Goal: Information Seeking & Learning: Learn about a topic

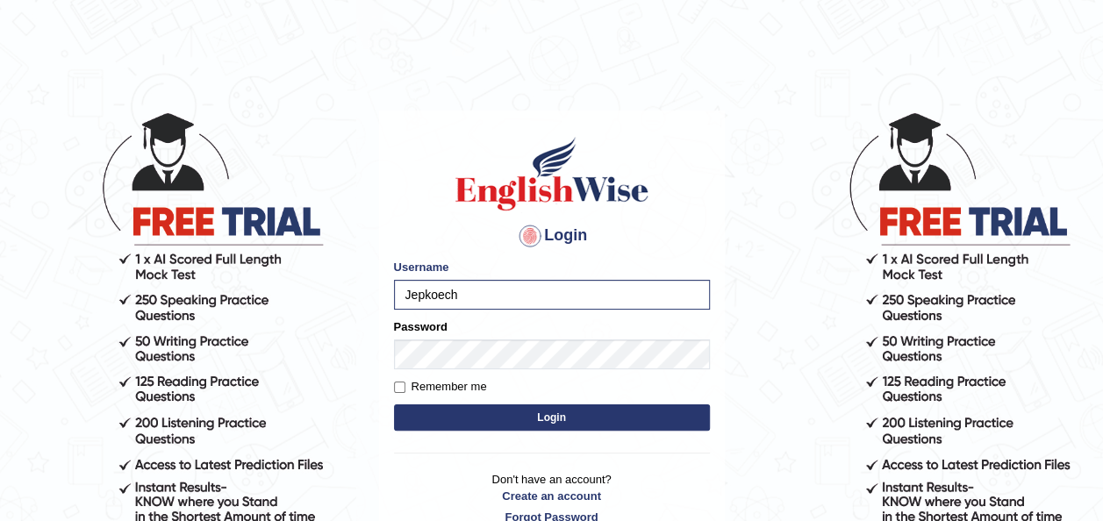
click at [444, 412] on button "Login" at bounding box center [552, 418] width 316 height 26
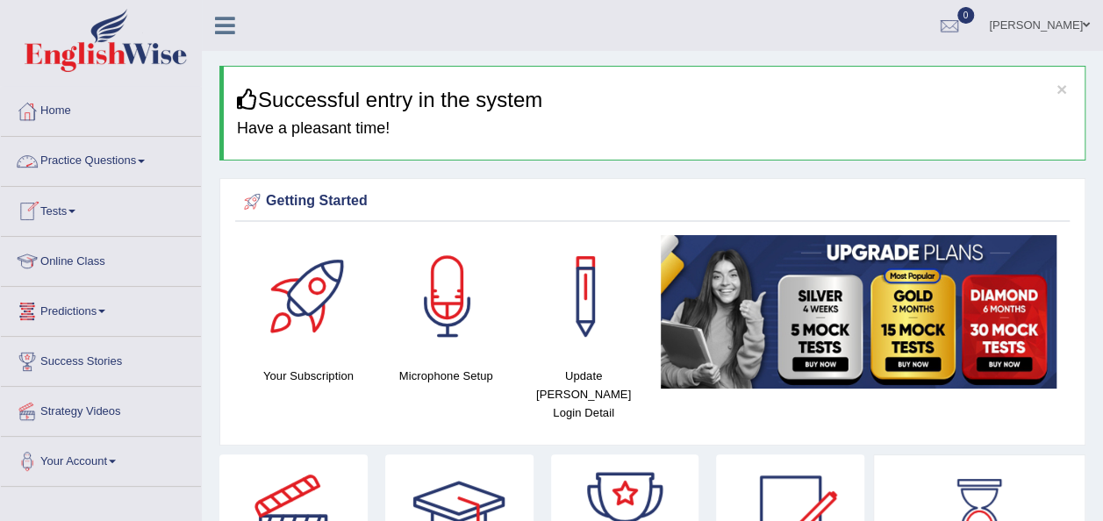
click at [145, 161] on span at bounding box center [141, 162] width 7 height 4
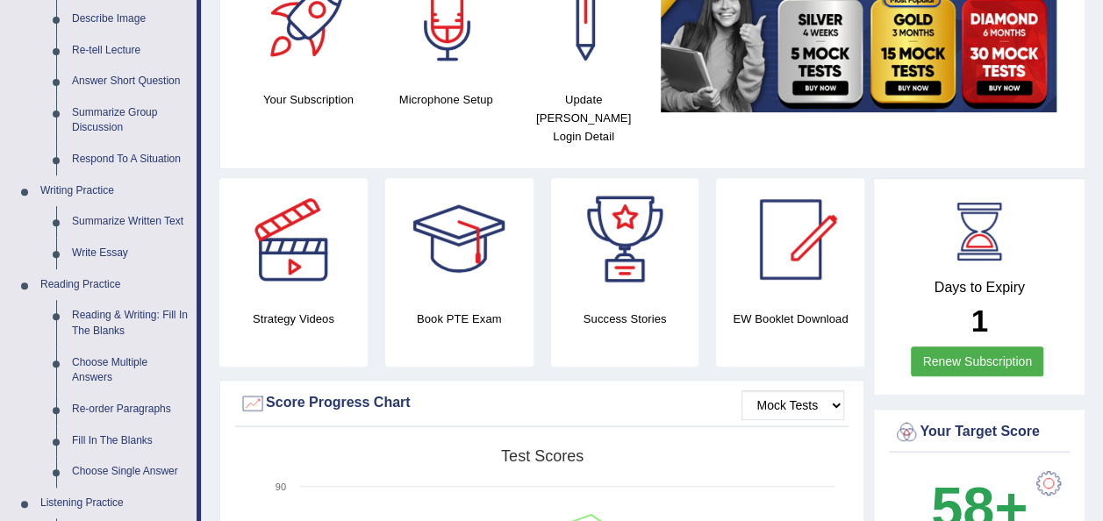
scroll to position [281, 0]
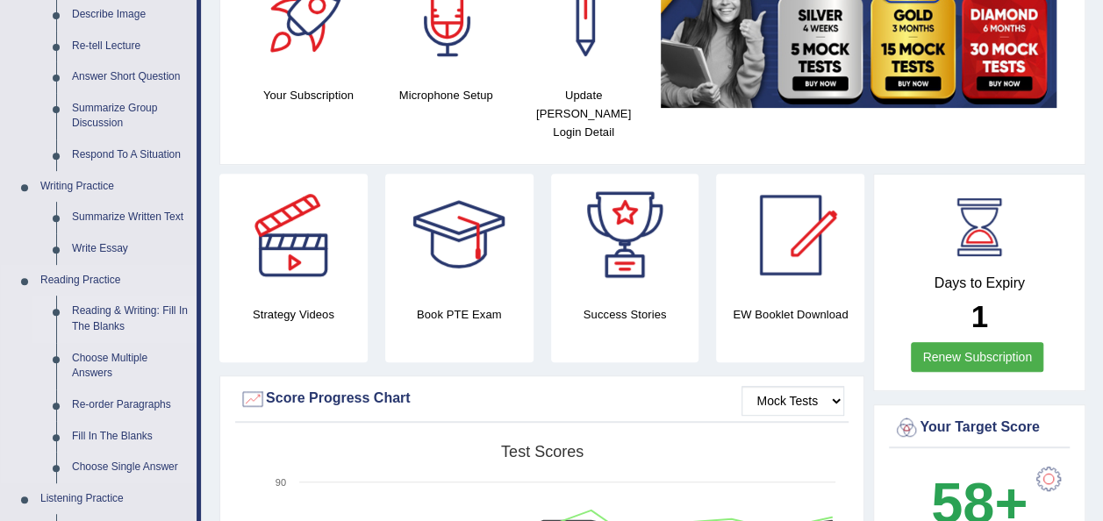
click at [105, 317] on link "Reading & Writing: Fill In The Blanks" at bounding box center [130, 319] width 133 height 47
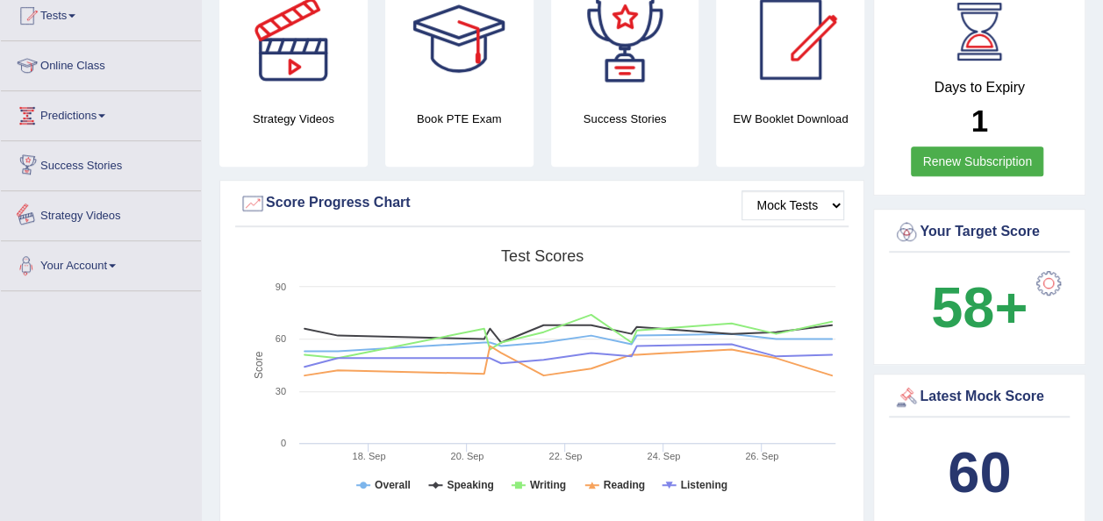
scroll to position [1205, 0]
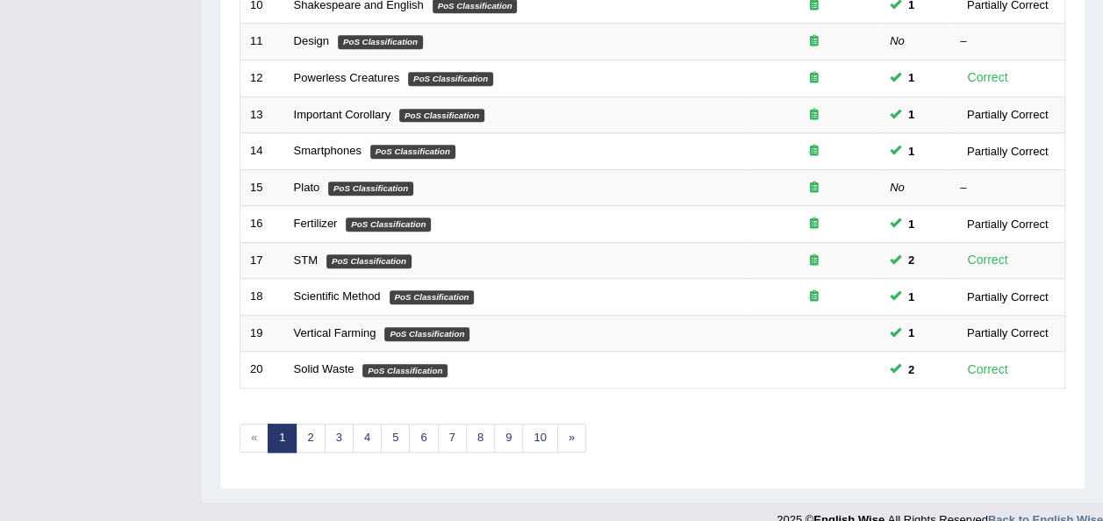
scroll to position [632, 0]
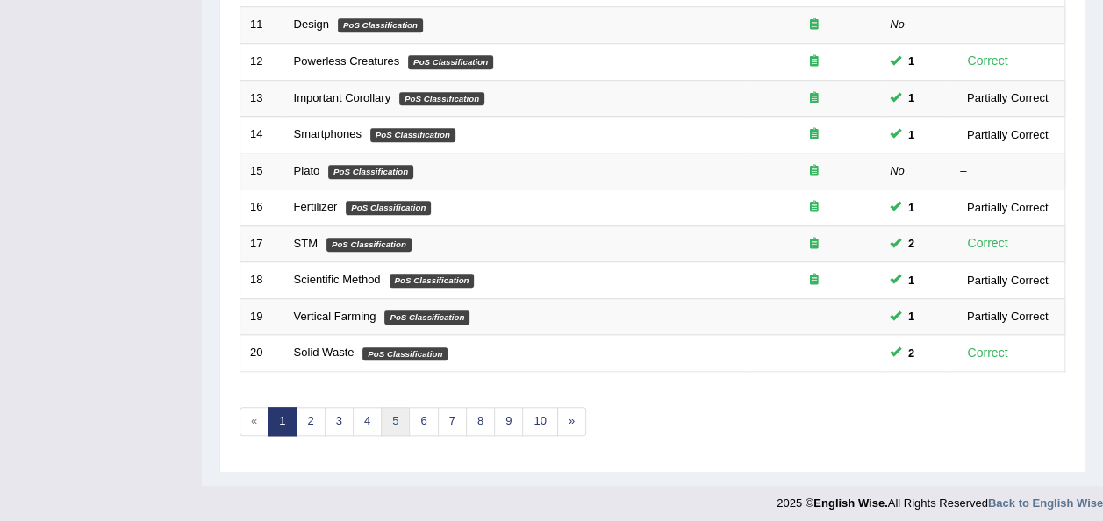
click at [397, 410] on link "5" at bounding box center [395, 421] width 29 height 29
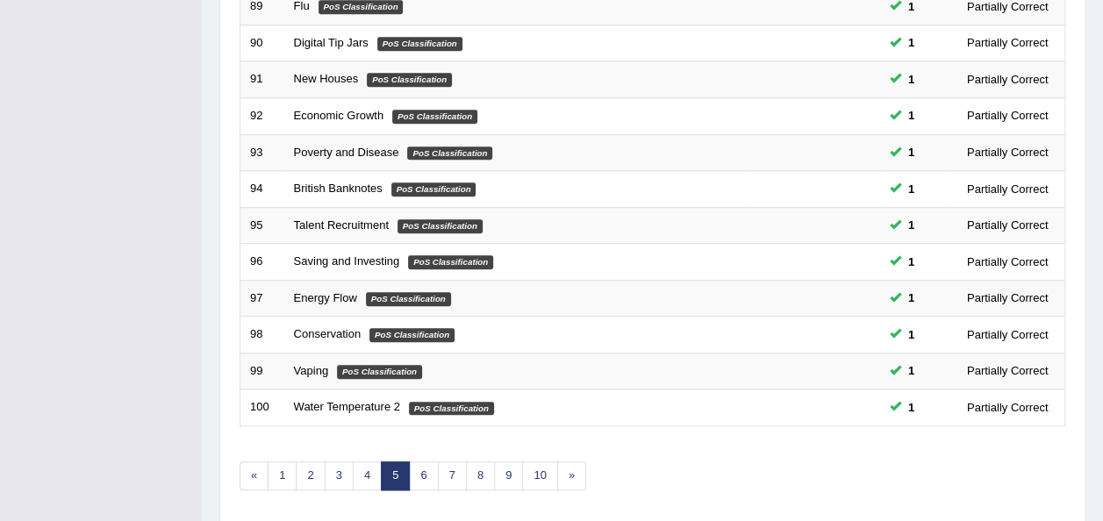
scroll to position [632, 0]
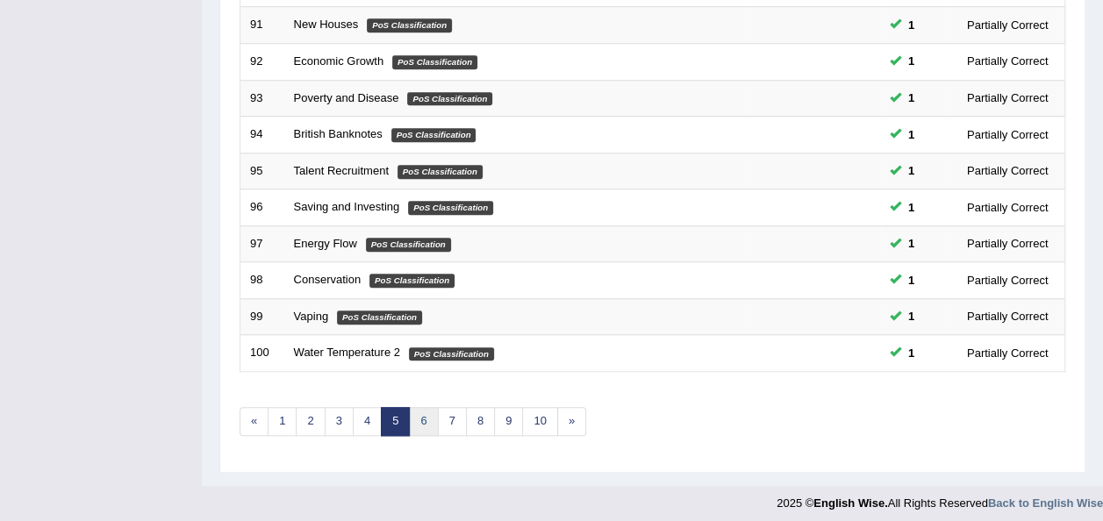
click at [425, 413] on link "6" at bounding box center [423, 421] width 29 height 29
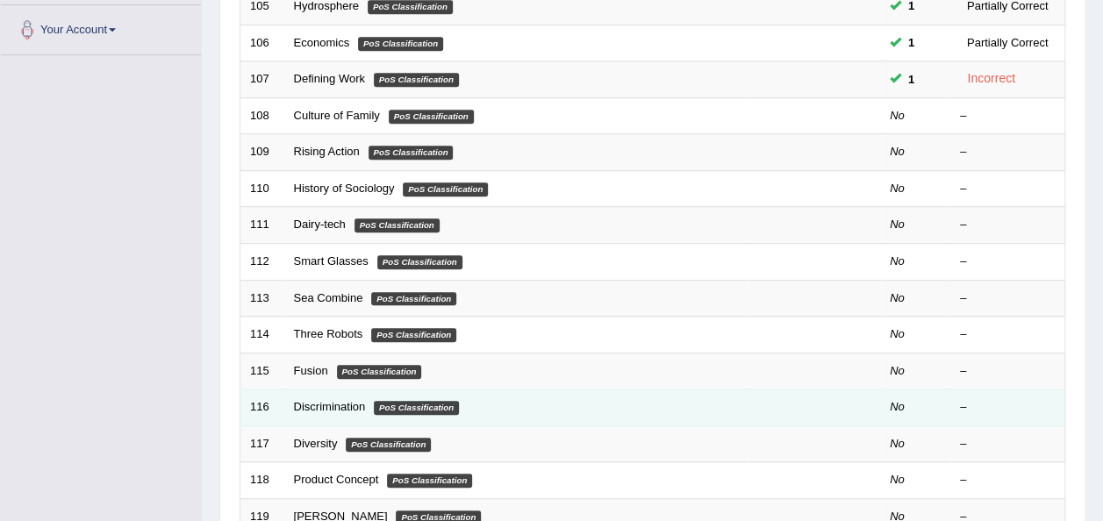
scroll to position [421, 0]
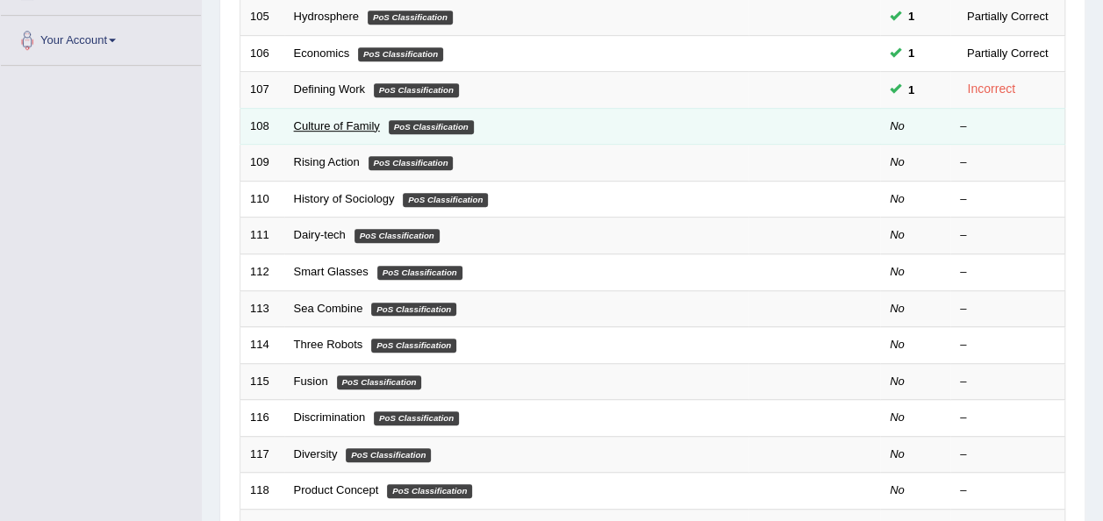
click at [326, 124] on link "Culture of Family" at bounding box center [337, 125] width 86 height 13
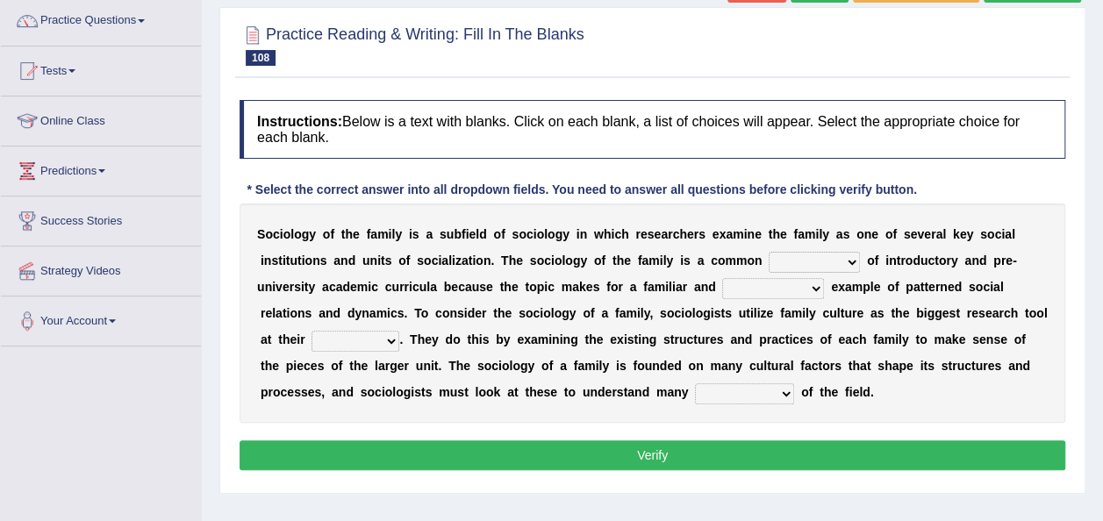
scroll to position [154, 0]
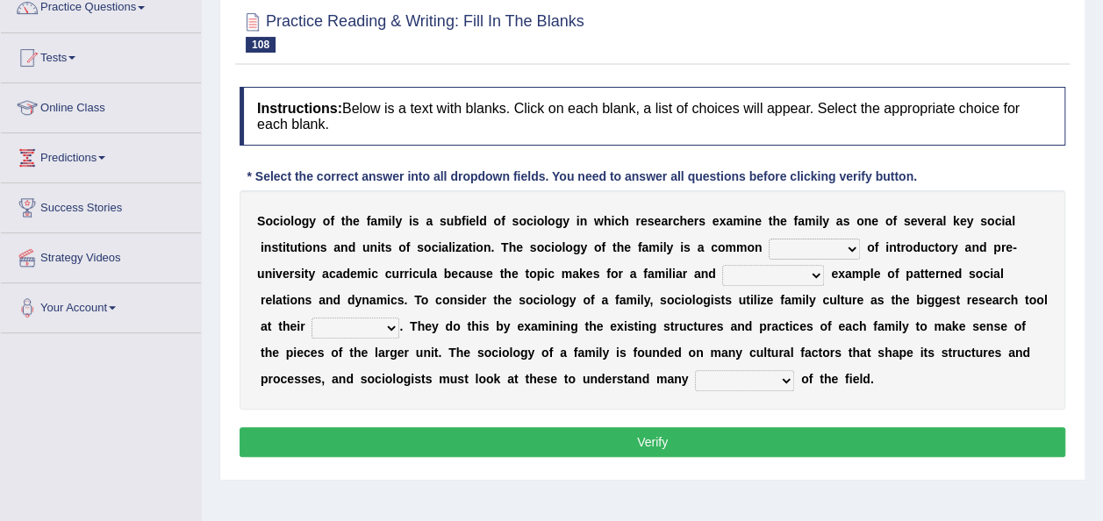
click at [843, 247] on select "component eminent opponent continent" at bounding box center [814, 249] width 91 height 21
click at [937, 391] on div "S o c i o l o g y o f t h e f a m i l y i s a s u b f i e l d o f s o c i o l o…" at bounding box center [653, 299] width 826 height 219
click at [811, 273] on select "ineffective introspective illustrative inoperative" at bounding box center [773, 275] width 102 height 21
select select "introspective"
click at [722, 265] on select "ineffective introspective illustrative inoperative" at bounding box center [773, 275] width 102 height 21
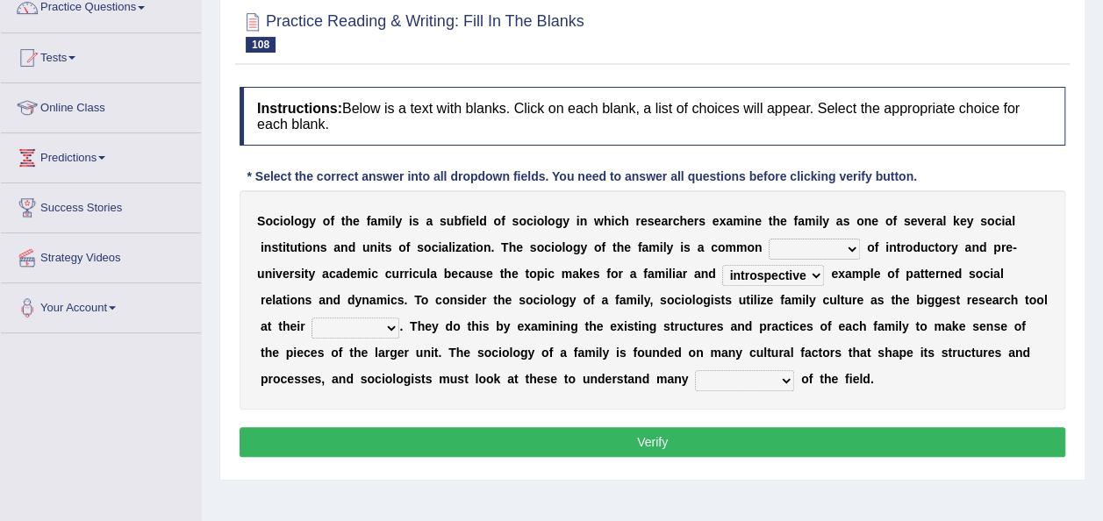
click at [388, 326] on select "disposal proposal rehearsal refusal" at bounding box center [356, 328] width 88 height 21
select select "rehearsal"
click at [312, 318] on select "disposal proposal rehearsal refusal" at bounding box center [356, 328] width 88 height 21
click at [795, 381] on b at bounding box center [797, 379] width 7 height 14
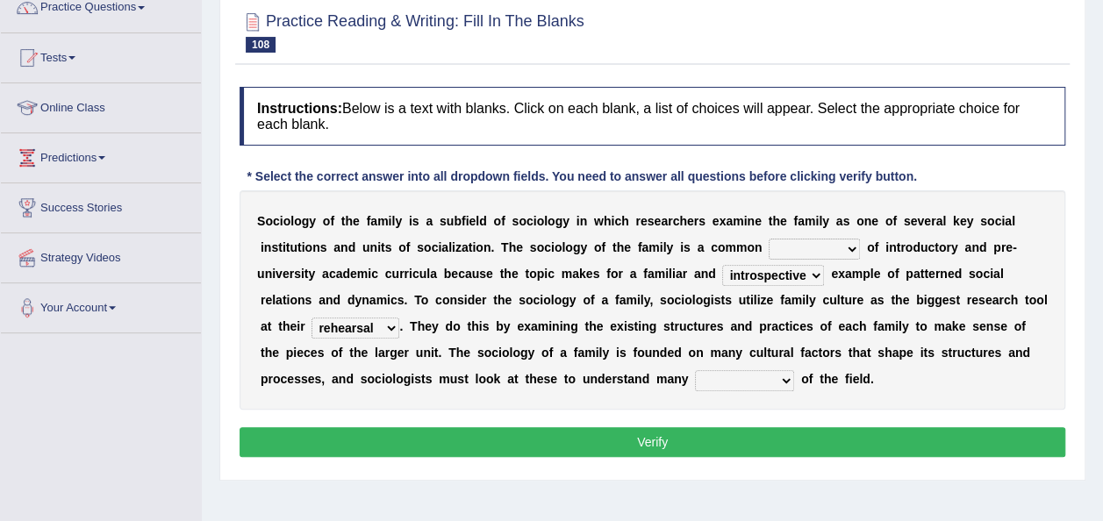
click at [786, 381] on select "refusal frailties amenities complexities" at bounding box center [744, 380] width 99 height 21
select select "amenities"
click at [695, 370] on select "refusal frailties amenities complexities" at bounding box center [744, 380] width 99 height 21
click at [391, 329] on select "disposal proposal rehearsal refusal" at bounding box center [356, 328] width 88 height 21
select select "proposal"
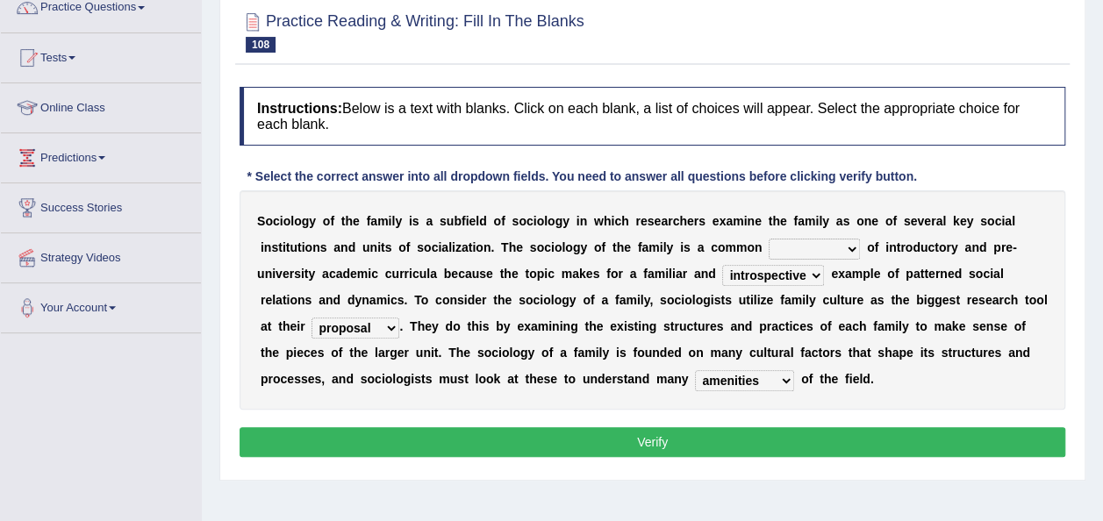
click at [312, 318] on select "disposal proposal rehearsal refusal" at bounding box center [356, 328] width 88 height 21
click at [851, 248] on select "component eminent opponent continent" at bounding box center [814, 249] width 91 height 21
select select "opponent"
click at [769, 239] on select "component eminent opponent continent" at bounding box center [814, 249] width 91 height 21
click at [695, 443] on button "Verify" at bounding box center [653, 442] width 826 height 30
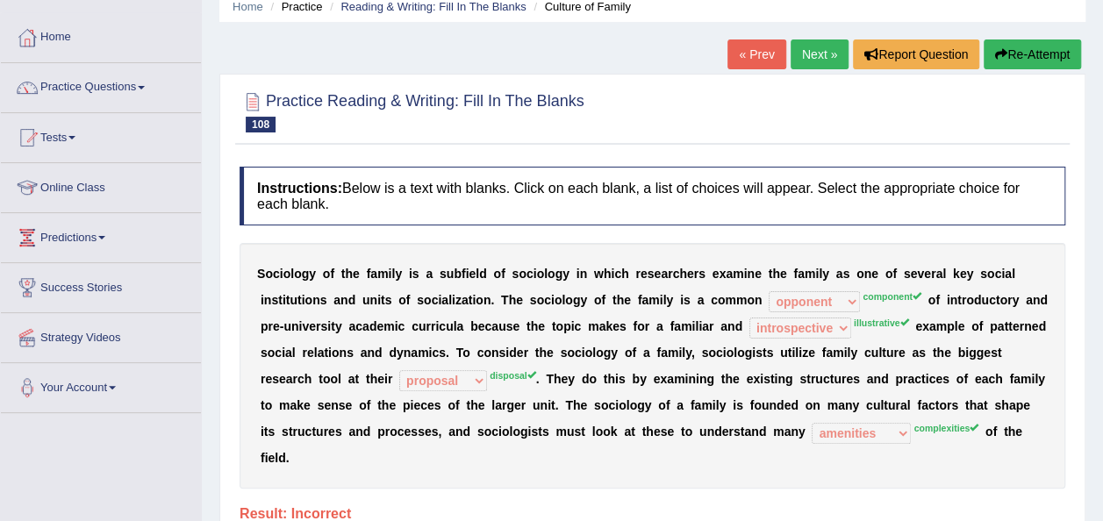
scroll to position [48, 0]
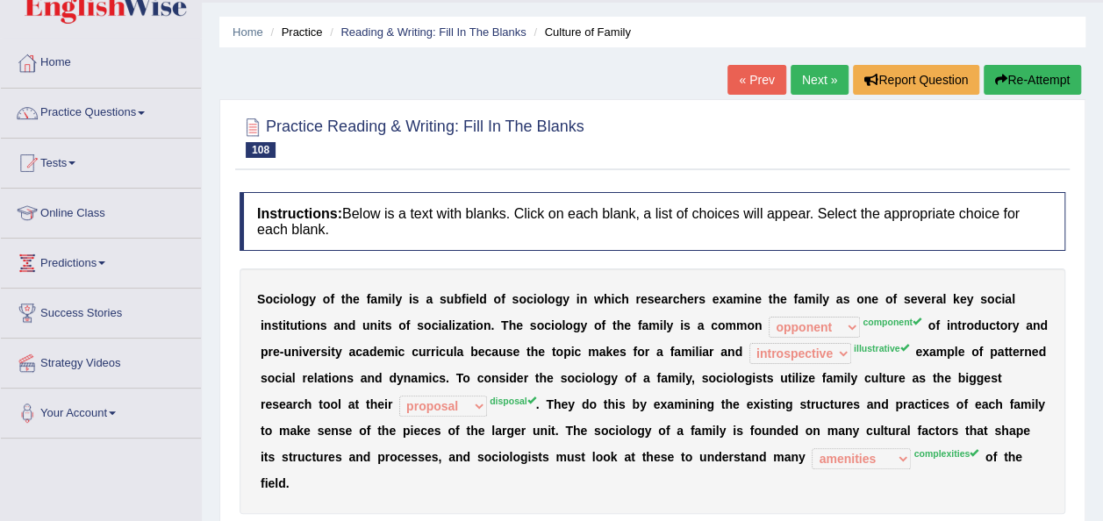
click at [812, 81] on link "Next »" at bounding box center [820, 80] width 58 height 30
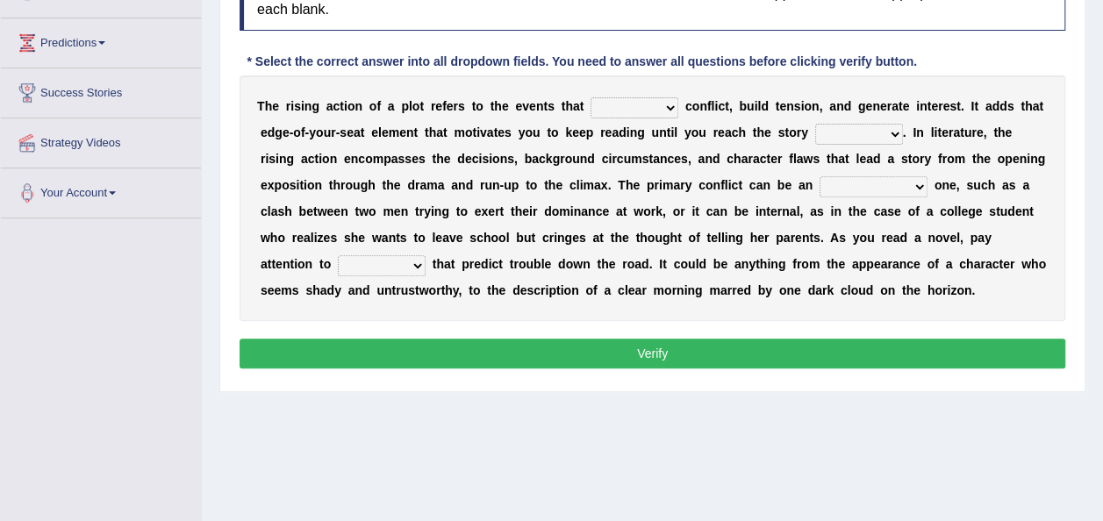
scroll to position [281, 0]
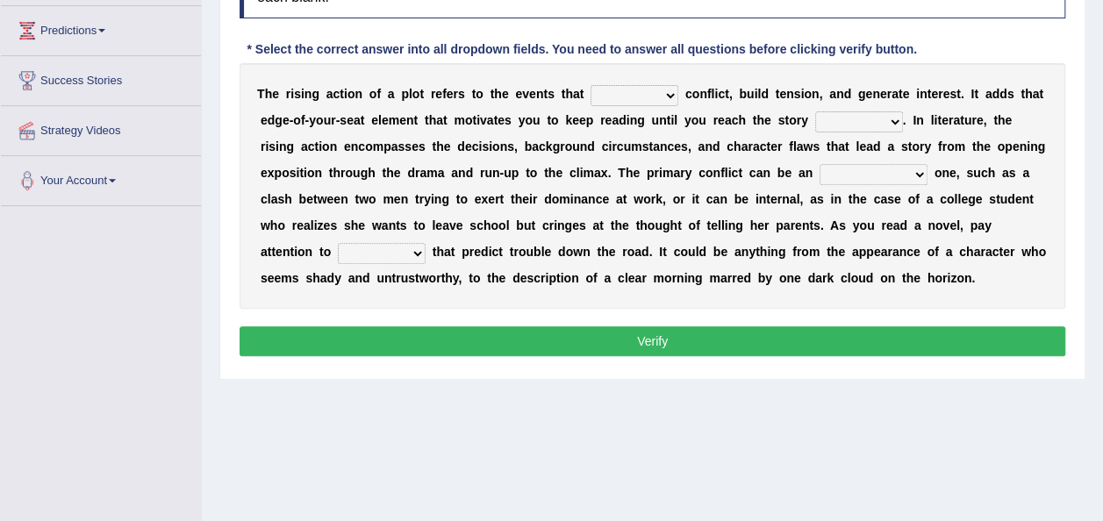
click at [663, 96] on select "provoke invoke revoke convoke" at bounding box center [635, 95] width 88 height 21
click at [591, 85] on select "provoke invoke revoke convoke" at bounding box center [635, 95] width 88 height 21
click at [669, 96] on select "provoke invoke revoke convoke" at bounding box center [635, 95] width 88 height 21
select select "provoke"
click at [591, 85] on select "provoke invoke revoke convoke" at bounding box center [635, 95] width 88 height 21
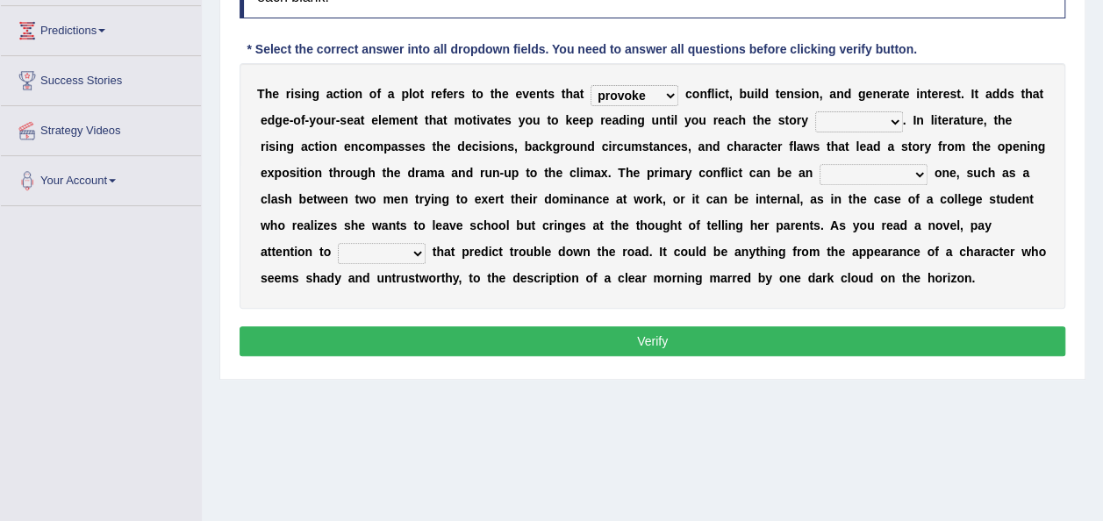
click at [873, 117] on select "element line flow climax" at bounding box center [859, 121] width 88 height 21
select select "flow"
click at [815, 111] on select "element line flow climax" at bounding box center [859, 121] width 88 height 21
click at [915, 169] on select "conditional external compositional functional" at bounding box center [874, 174] width 108 height 21
click at [820, 164] on select "conditional external compositional functional" at bounding box center [874, 174] width 108 height 21
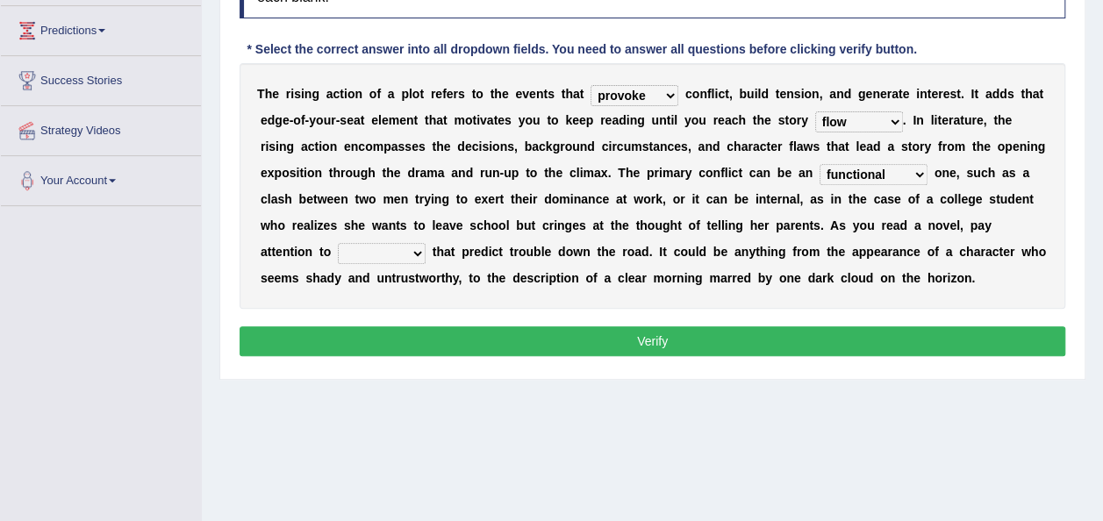
click at [923, 171] on select "conditional external compositional functional" at bounding box center [874, 174] width 108 height 21
select select "external"
click at [820, 164] on select "conditional external compositional functional" at bounding box center [874, 174] width 108 height 21
click at [414, 255] on select "features glues clues traits" at bounding box center [382, 253] width 88 height 21
select select "clues"
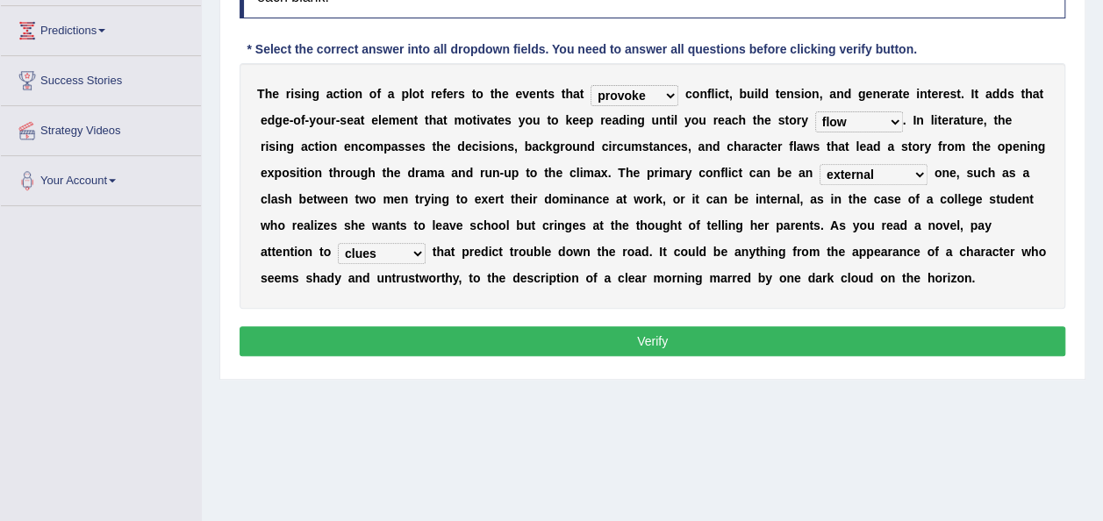
click at [338, 243] on select "features glues clues traits" at bounding box center [382, 253] width 88 height 21
click at [441, 343] on button "Verify" at bounding box center [653, 341] width 826 height 30
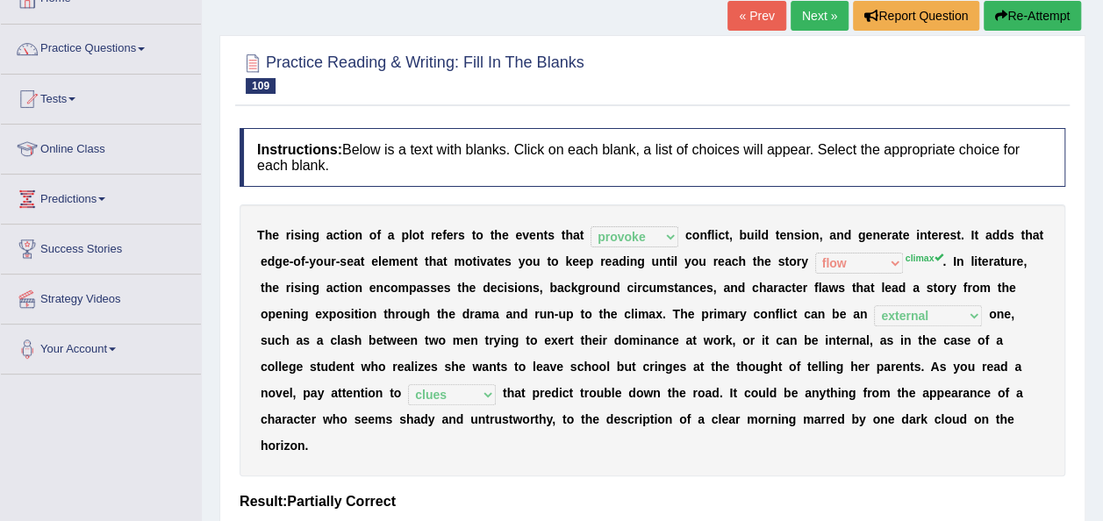
scroll to position [105, 0]
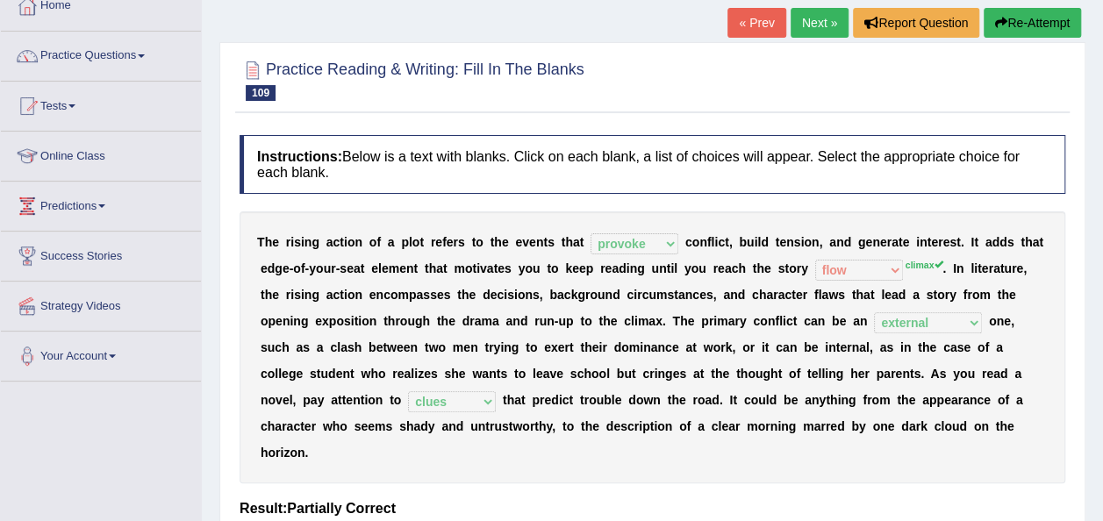
click at [824, 21] on link "Next »" at bounding box center [820, 23] width 58 height 30
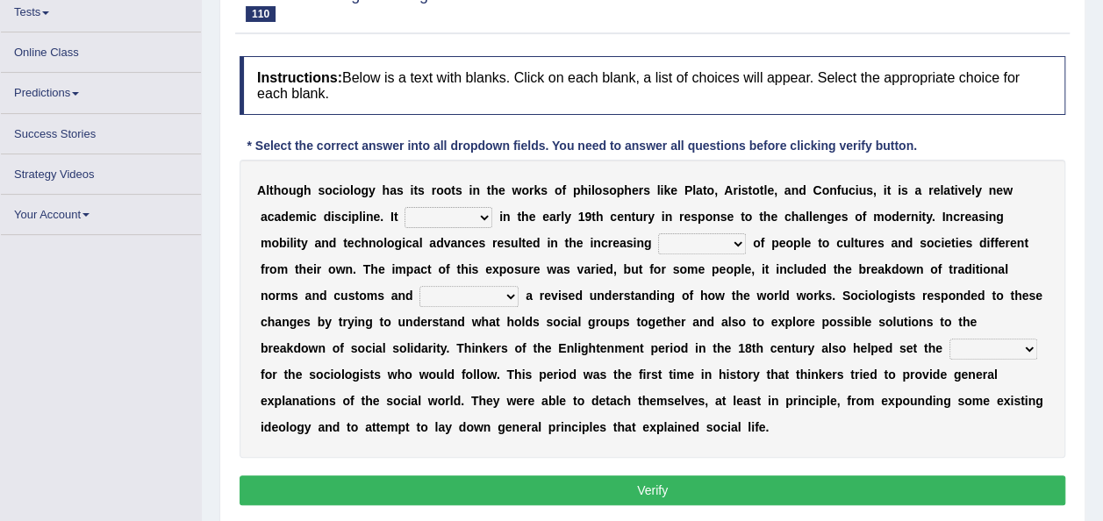
scroll to position [198, 0]
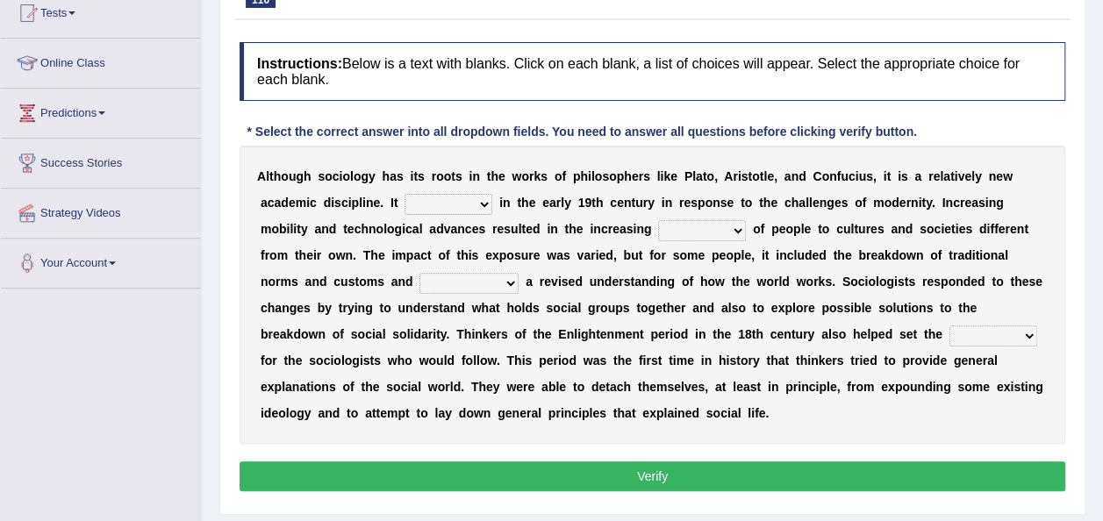
click at [490, 199] on select "emerged traversed survived invented" at bounding box center [449, 204] width 88 height 21
select select "emerged"
click at [405, 194] on select "emerged traversed survived invented" at bounding box center [449, 204] width 88 height 21
click at [727, 222] on select "embrasure closure enclosure exposure" at bounding box center [702, 230] width 88 height 21
select select "exposure"
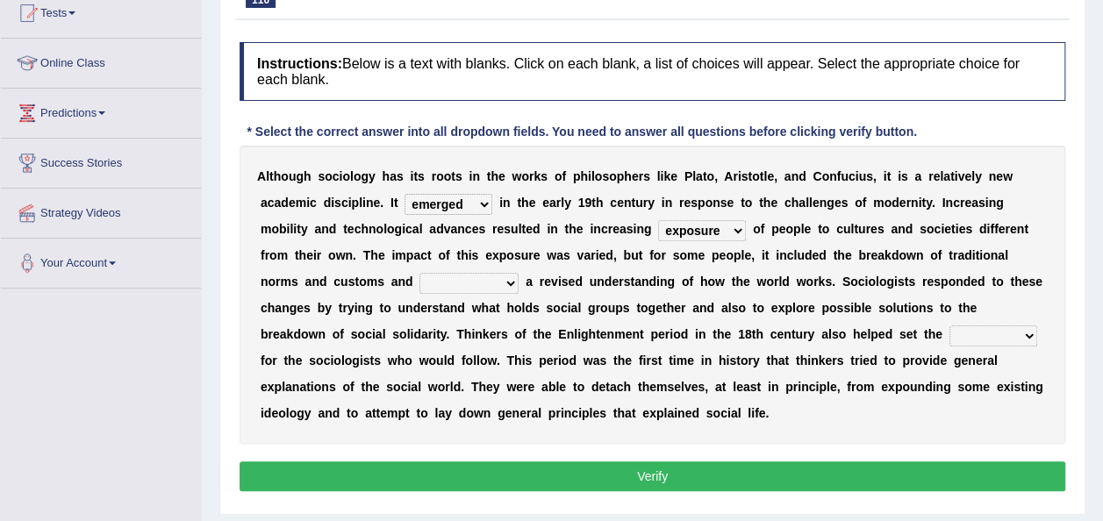
click at [658, 220] on select "embrasure closure enclosure exposure" at bounding box center [702, 230] width 88 height 21
click at [506, 277] on select "unwarranted transplanted warranted implanted" at bounding box center [469, 283] width 99 height 21
select select "warranted"
click at [420, 273] on select "unwarranted transplanted warranted implanted" at bounding box center [469, 283] width 99 height 21
click at [506, 276] on select "unwarranted transplanted warranted implanted" at bounding box center [469, 283] width 99 height 21
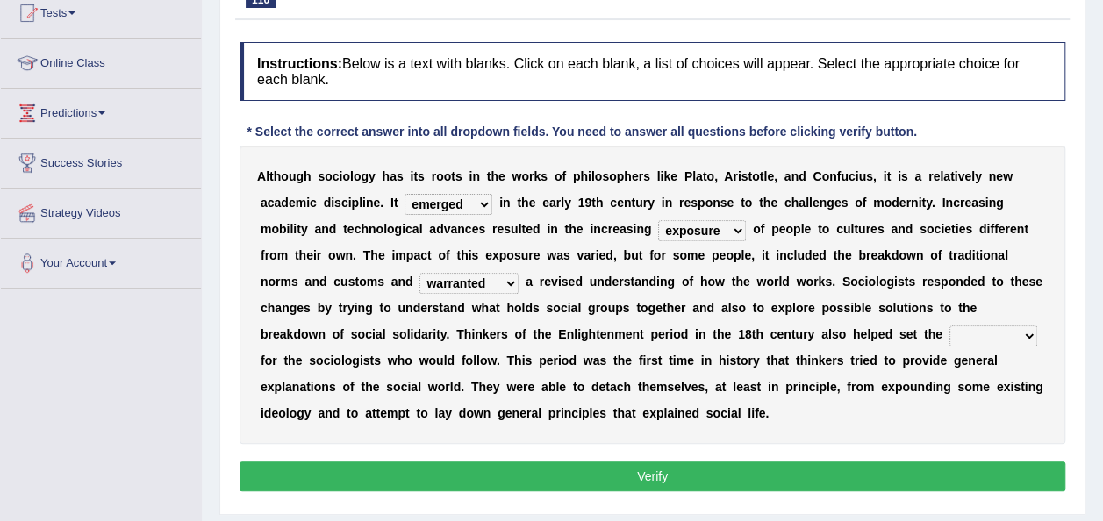
click at [621, 440] on div "A l t h o u g h s o c i o l o g y h a s i t s r o o t s i n t h e w o r k s o f…" at bounding box center [653, 295] width 826 height 298
click at [961, 333] on select "rule standard tone stage" at bounding box center [994, 336] width 88 height 21
select select "standard"
click at [950, 326] on select "rule standard tone stage" at bounding box center [994, 336] width 88 height 21
click at [651, 477] on button "Verify" at bounding box center [653, 477] width 826 height 30
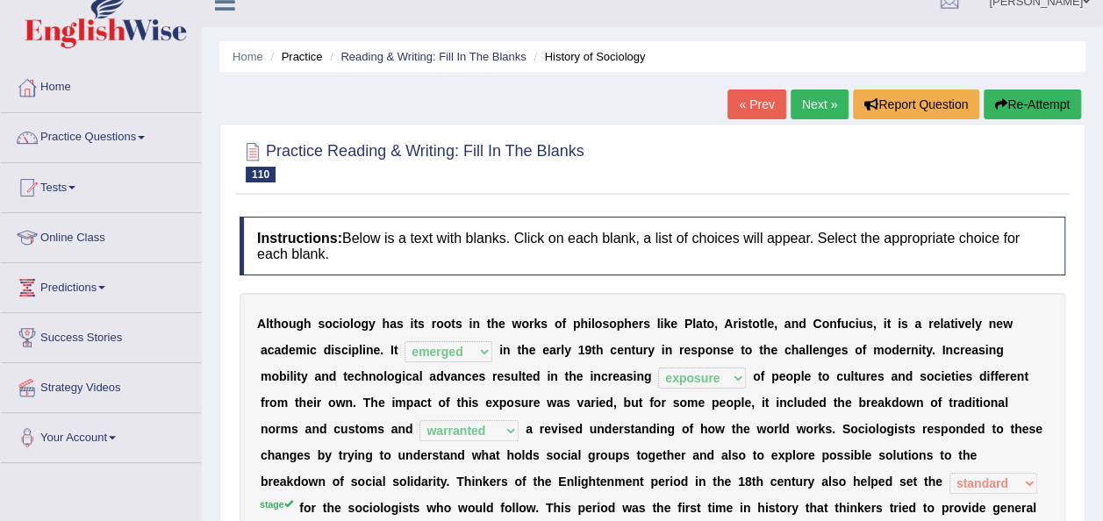
scroll to position [23, 0]
click at [812, 104] on link "Next »" at bounding box center [820, 105] width 58 height 30
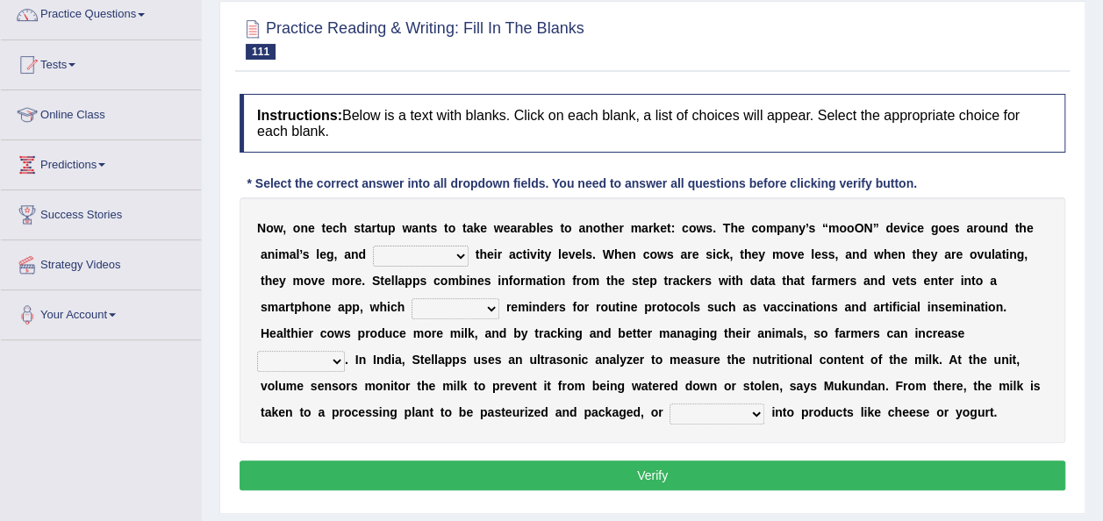
scroll to position [211, 0]
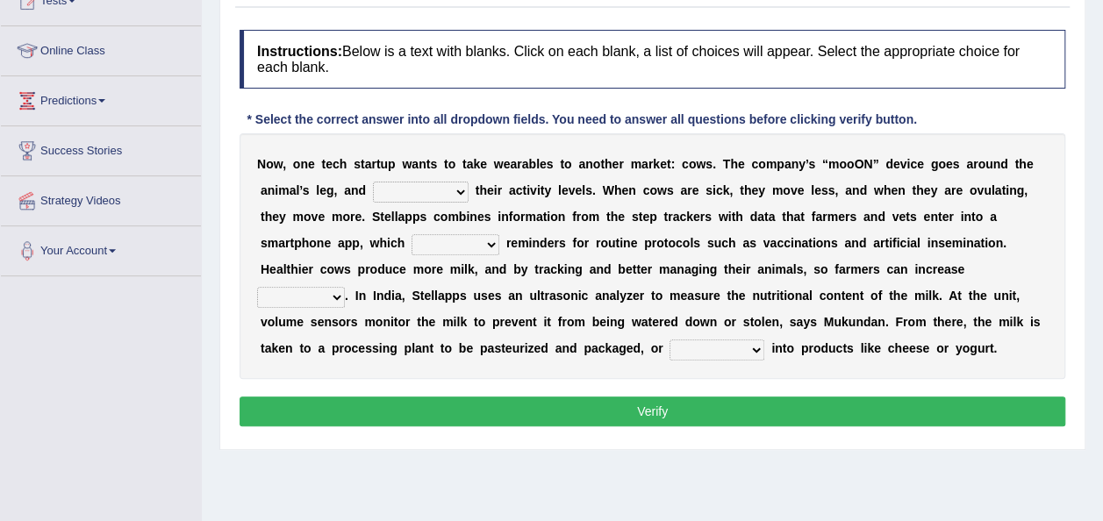
click at [465, 192] on select "stabilizes tracks polls overwhelms" at bounding box center [421, 192] width 96 height 21
select select "stabilizes"
click at [373, 182] on select "stabilizes tracks polls overwhelms" at bounding box center [421, 192] width 96 height 21
click at [488, 246] on select "argues imbues issues retrieves" at bounding box center [456, 244] width 88 height 21
select select "imbues"
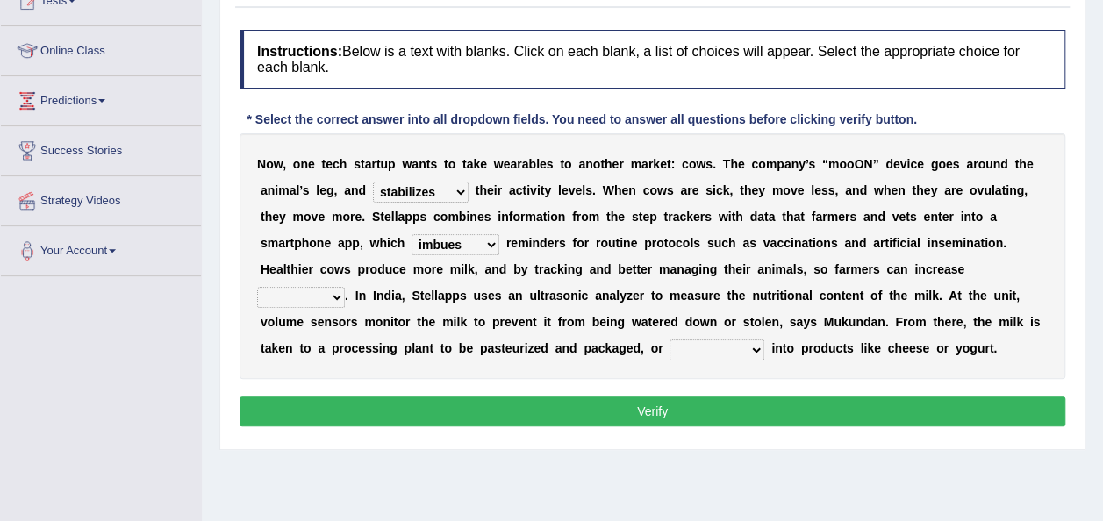
click at [412, 234] on select "argues imbues issues retrieves" at bounding box center [456, 244] width 88 height 21
click at [342, 303] on select "fields infields yields heralds" at bounding box center [301, 297] width 88 height 21
select select "yields"
click at [257, 287] on select "fields infields yields heralds" at bounding box center [301, 297] width 88 height 21
click at [491, 240] on select "argues imbues issues retrieves" at bounding box center [456, 244] width 88 height 21
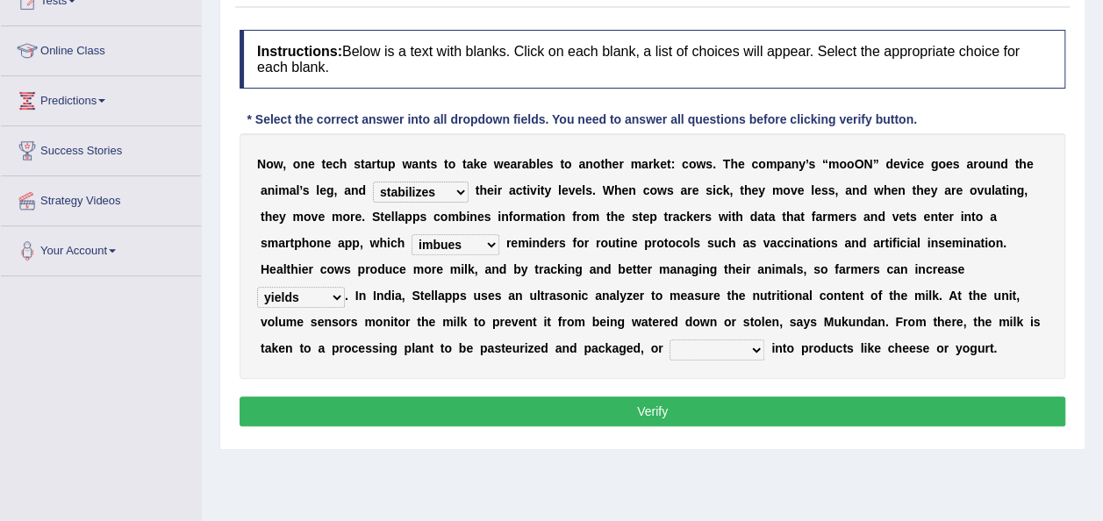
click at [557, 362] on div "N o w , o n e t e c h s t a r t u p w a n t s t o t a k e w e a r a b l e s t o…" at bounding box center [653, 256] width 826 height 246
click at [757, 348] on select "contracted converted combated constrained" at bounding box center [717, 350] width 95 height 21
select select "converted"
click at [670, 340] on select "contracted converted combated constrained" at bounding box center [717, 350] width 95 height 21
click at [681, 405] on button "Verify" at bounding box center [653, 412] width 826 height 30
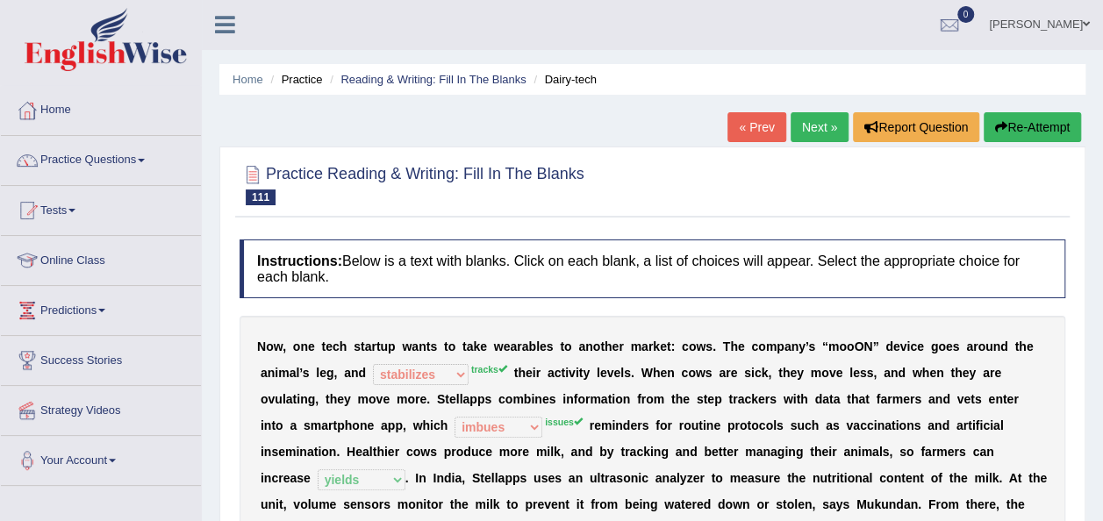
scroll to position [0, 0]
click at [806, 136] on link "Next »" at bounding box center [820, 128] width 58 height 30
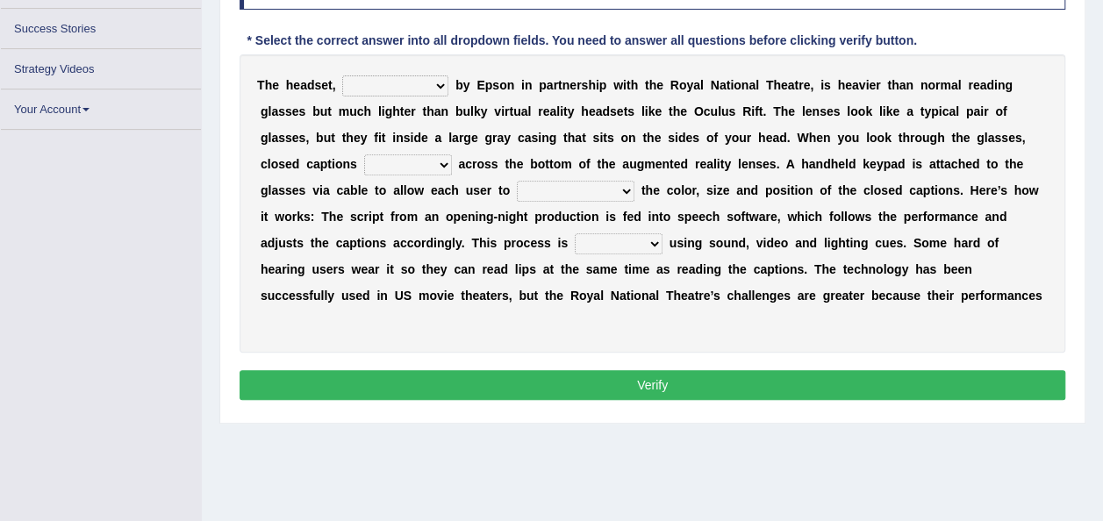
scroll to position [319, 0]
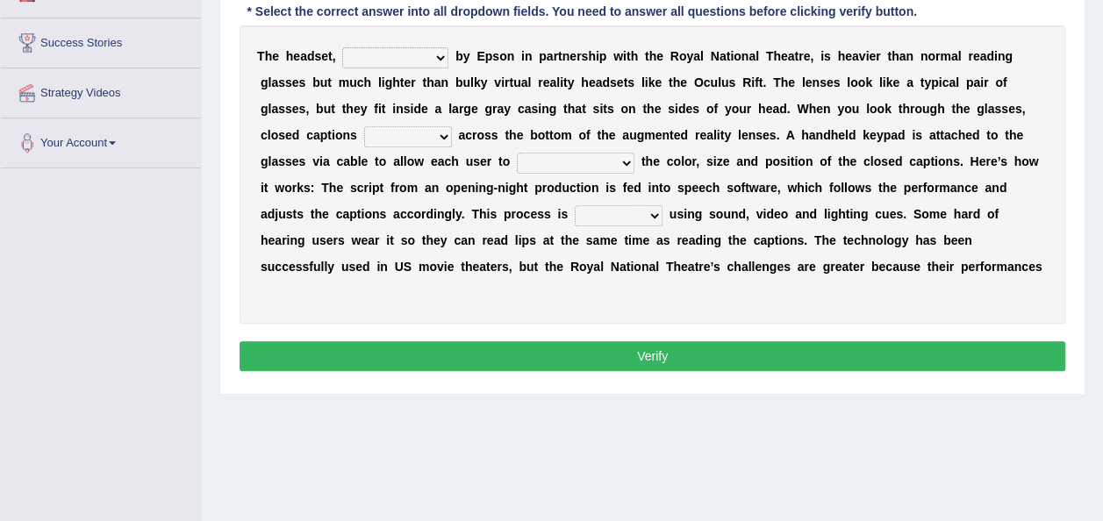
click at [439, 54] on select "expended suspended manufactured criticized" at bounding box center [395, 57] width 106 height 21
click at [667, 289] on div "T h e h e a d s e t , expended suspended manufactured criticized b y E p s o n …" at bounding box center [653, 174] width 826 height 298
click at [435, 133] on select "process scroll come project" at bounding box center [408, 136] width 88 height 21
select select "come"
click at [364, 126] on select "process scroll come project" at bounding box center [408, 136] width 88 height 21
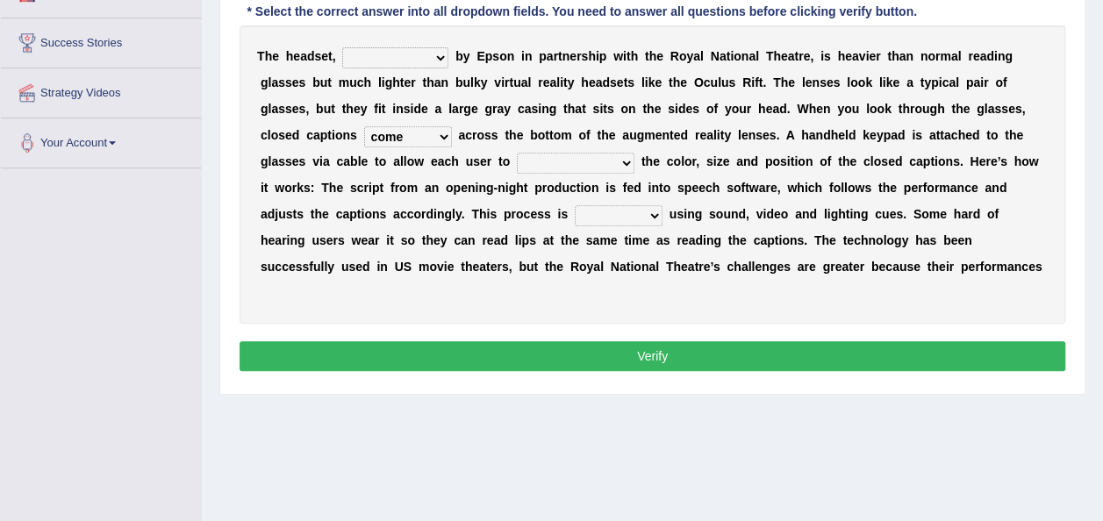
click at [621, 159] on select "capitalize particularize customize conventionalize" at bounding box center [576, 163] width 118 height 21
select select "customize"
click at [517, 153] on select "capitalize particularize customize conventionalize" at bounding box center [576, 163] width 118 height 21
click at [647, 210] on select "confined denied refined defined" at bounding box center [619, 215] width 88 height 21
select select "confined"
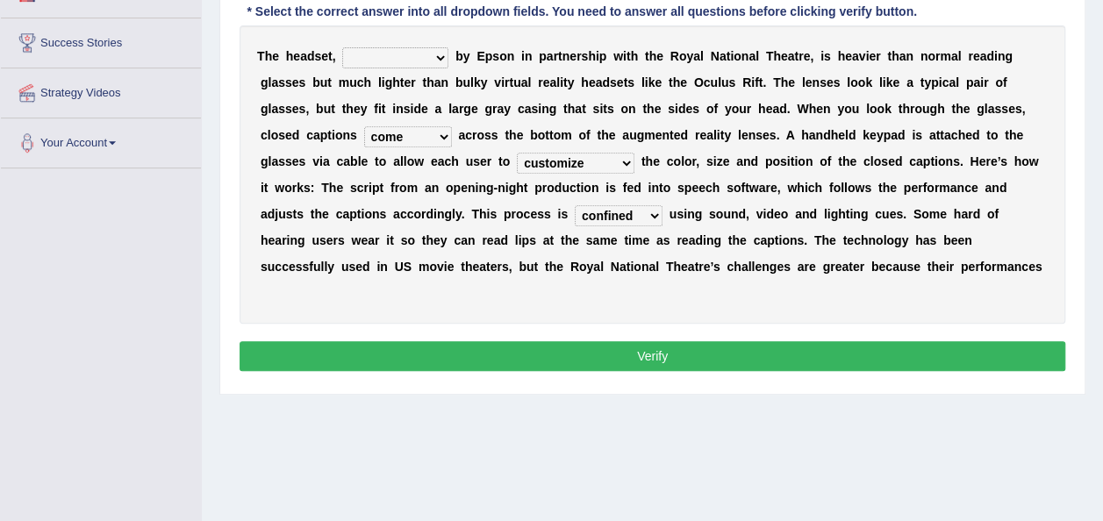
click at [575, 205] on select "confined denied refined defined" at bounding box center [619, 215] width 88 height 21
click at [435, 60] on select "expended suspended manufactured criticized" at bounding box center [395, 57] width 106 height 21
click at [342, 47] on select "expended suspended manufactured criticized" at bounding box center [395, 57] width 106 height 21
click at [435, 61] on select "expended suspended manufactured criticized" at bounding box center [395, 57] width 106 height 21
select select "expended"
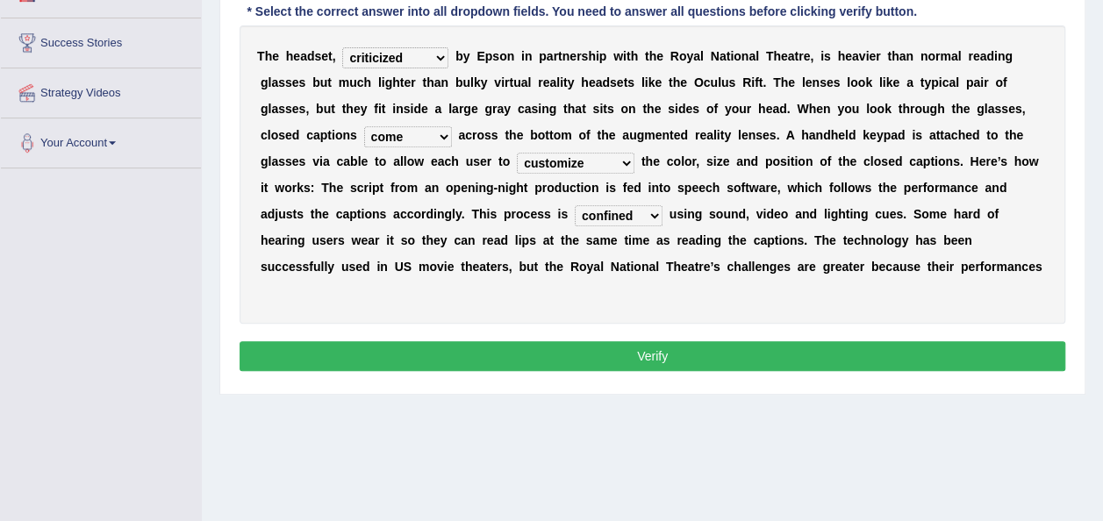
click at [342, 47] on select "expended suspended manufactured criticized" at bounding box center [395, 57] width 106 height 21
click at [624, 341] on button "Verify" at bounding box center [653, 356] width 826 height 30
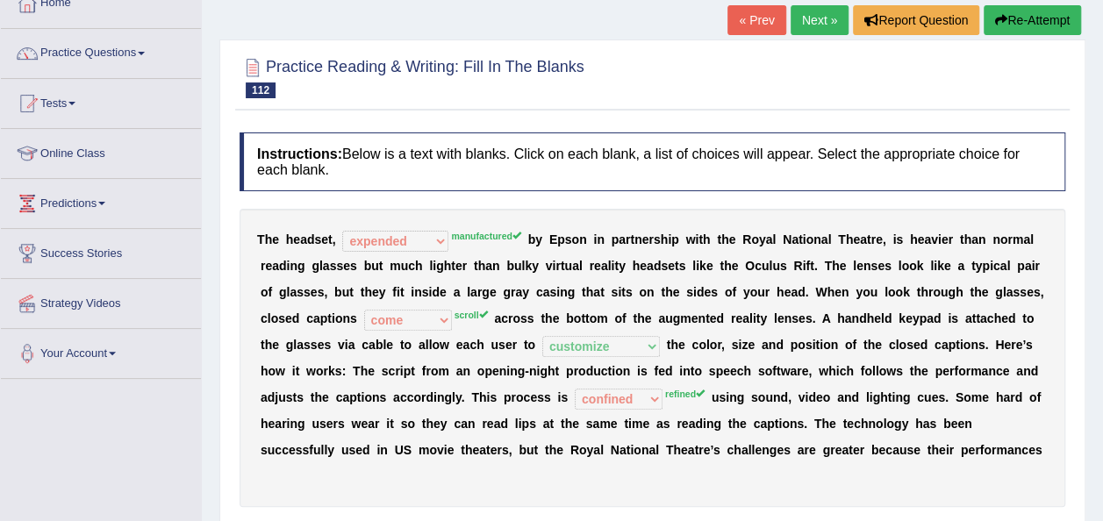
scroll to position [73, 0]
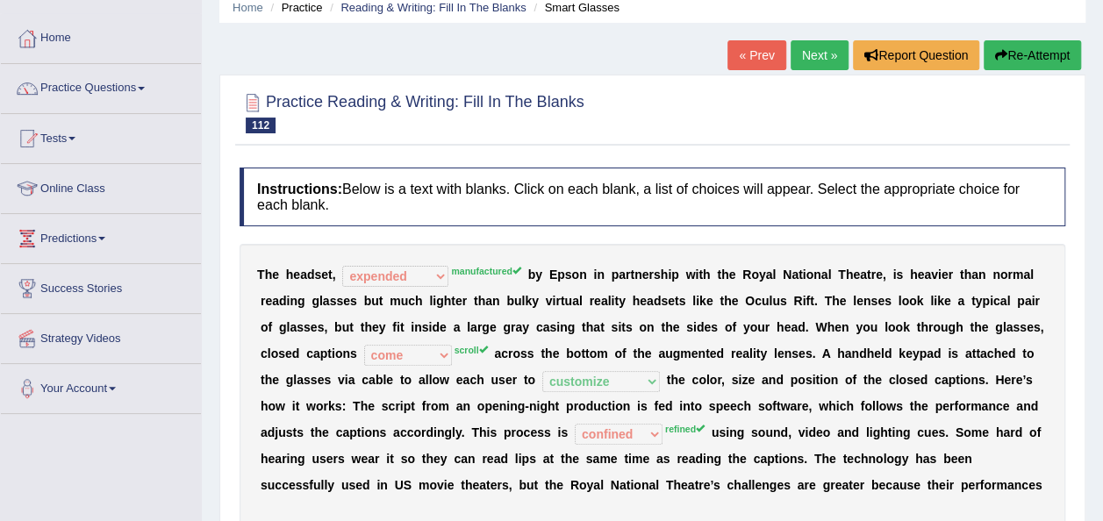
click at [818, 48] on link "Next »" at bounding box center [820, 55] width 58 height 30
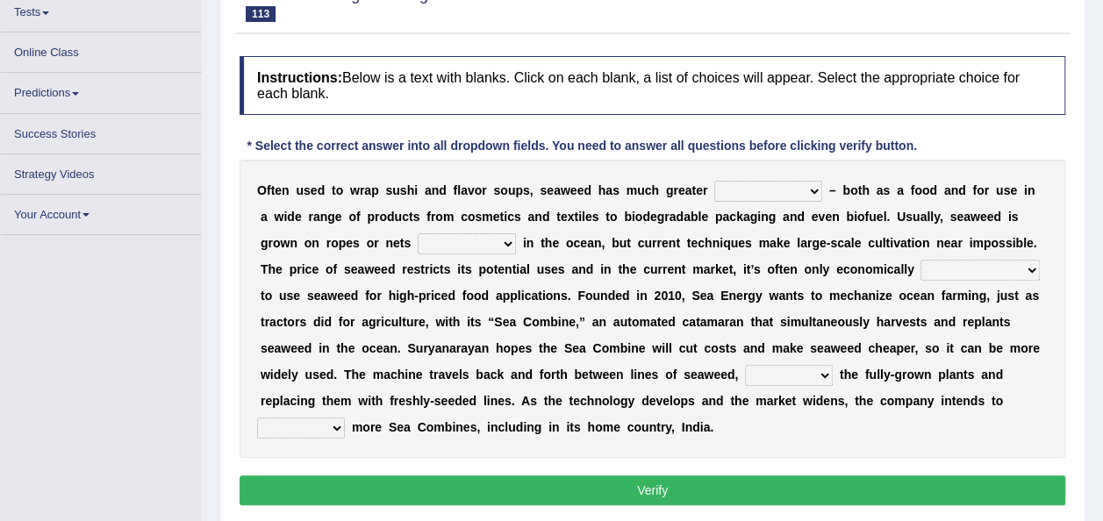
scroll to position [198, 0]
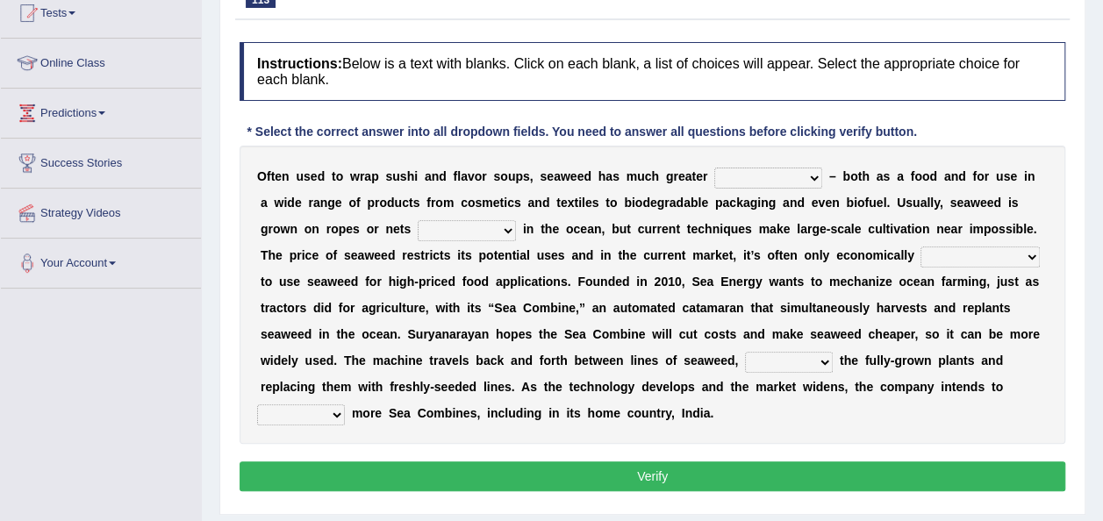
click at [811, 175] on select "spatial consequential initial potential" at bounding box center [768, 178] width 108 height 21
click at [824, 417] on div "O f t e n u s e d t o w r a p s u s h i a n d f l a v o r s o u p s , s e a w e…" at bounding box center [653, 295] width 826 height 298
click at [464, 232] on select "purchased suspended transcended amended" at bounding box center [467, 230] width 98 height 21
select select "amended"
click at [418, 220] on select "purchased suspended transcended amended" at bounding box center [467, 230] width 98 height 21
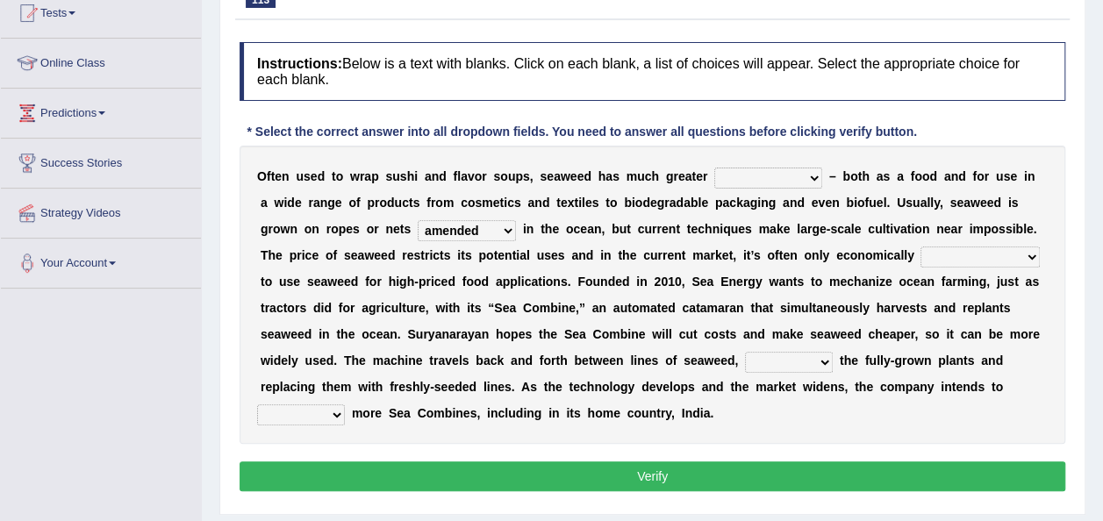
click at [1001, 257] on select "convertible predictable comprehensible viable" at bounding box center [980, 257] width 119 height 21
select select "convertible"
click at [921, 247] on select "convertible predictable comprehensible viable" at bounding box center [980, 257] width 119 height 21
click at [809, 173] on select "spatial consequential initial potential" at bounding box center [768, 178] width 108 height 21
select select "initial"
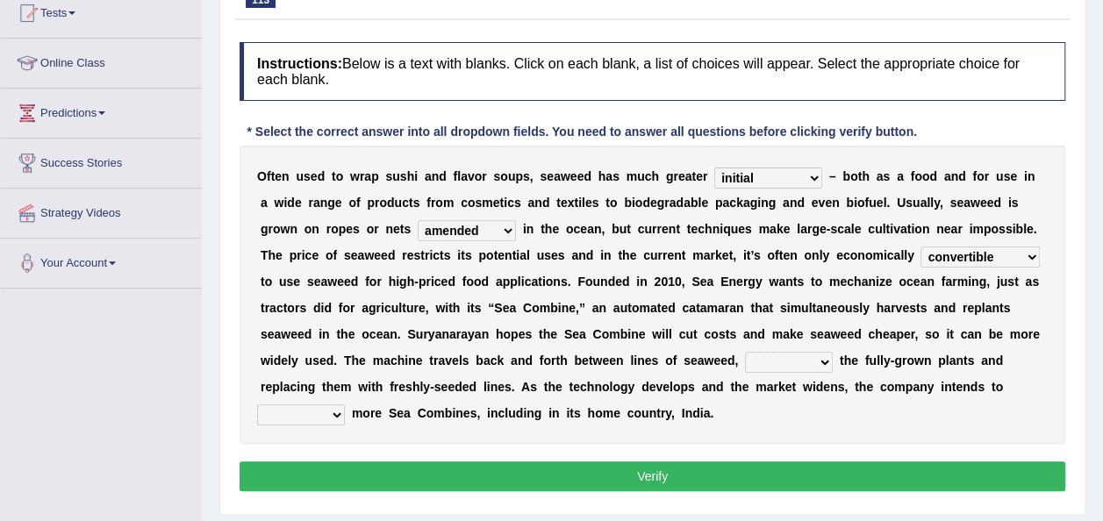
click at [714, 168] on select "spatial consequential initial potential" at bounding box center [768, 178] width 108 height 21
click at [818, 356] on select "planting disposing harvesting seeding" at bounding box center [789, 362] width 88 height 21
click at [593, 438] on div "O f t e n u s e d t o w r a p s u s h i a n d f l a v o r s o u p s , s e a w e…" at bounding box center [653, 295] width 826 height 298
click at [341, 408] on select "replace employ deploy recycle" at bounding box center [301, 415] width 88 height 21
select select "deploy"
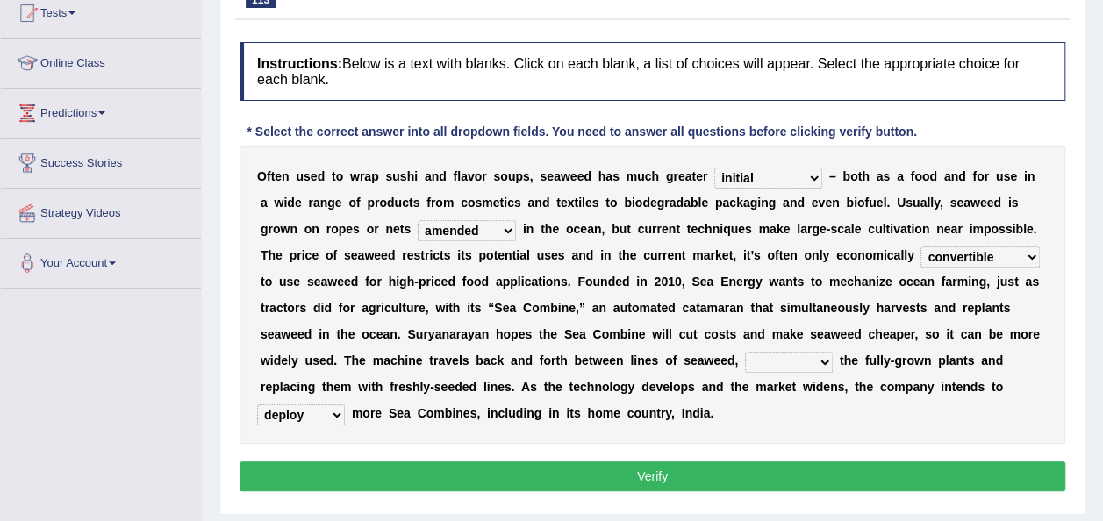
click at [257, 405] on select "replace employ deploy recycle" at bounding box center [301, 415] width 88 height 21
click at [823, 360] on select "planting disposing harvesting seeding" at bounding box center [789, 362] width 88 height 21
select select "planting"
click at [745, 352] on select "planting disposing harvesting seeding" at bounding box center [789, 362] width 88 height 21
click at [646, 468] on button "Verify" at bounding box center [653, 477] width 826 height 30
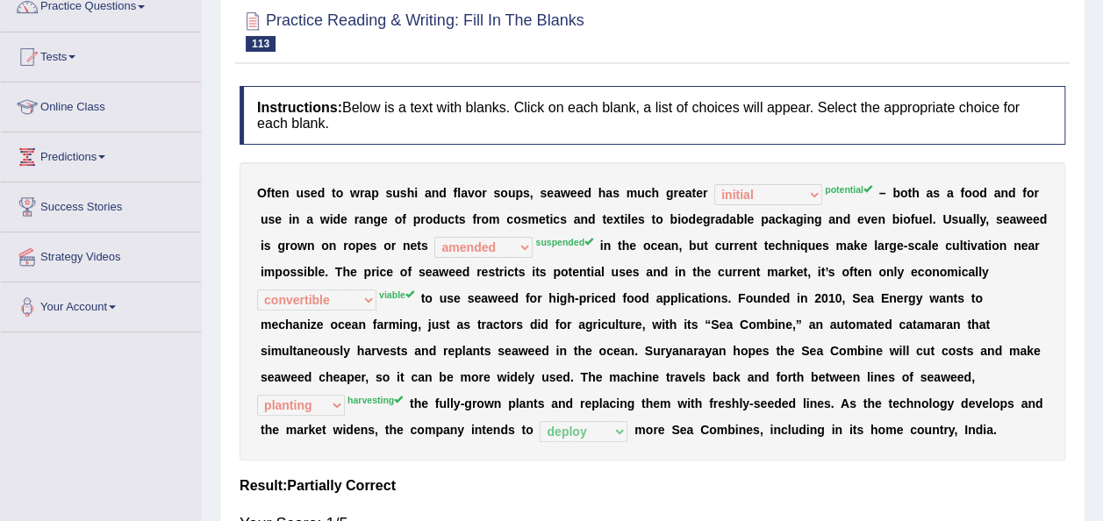
scroll to position [119, 0]
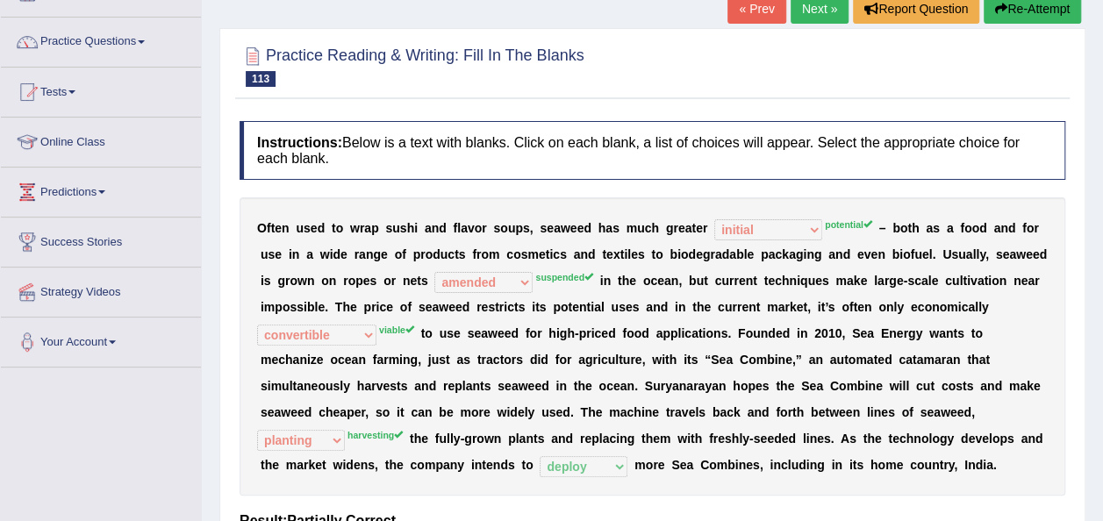
click at [805, 13] on link "Next »" at bounding box center [820, 9] width 58 height 30
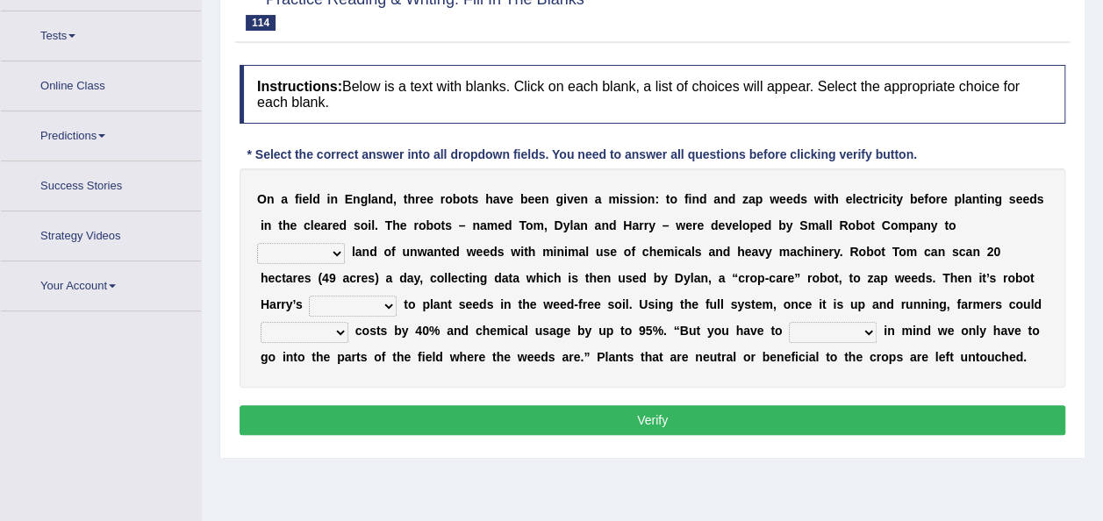
scroll to position [198, 0]
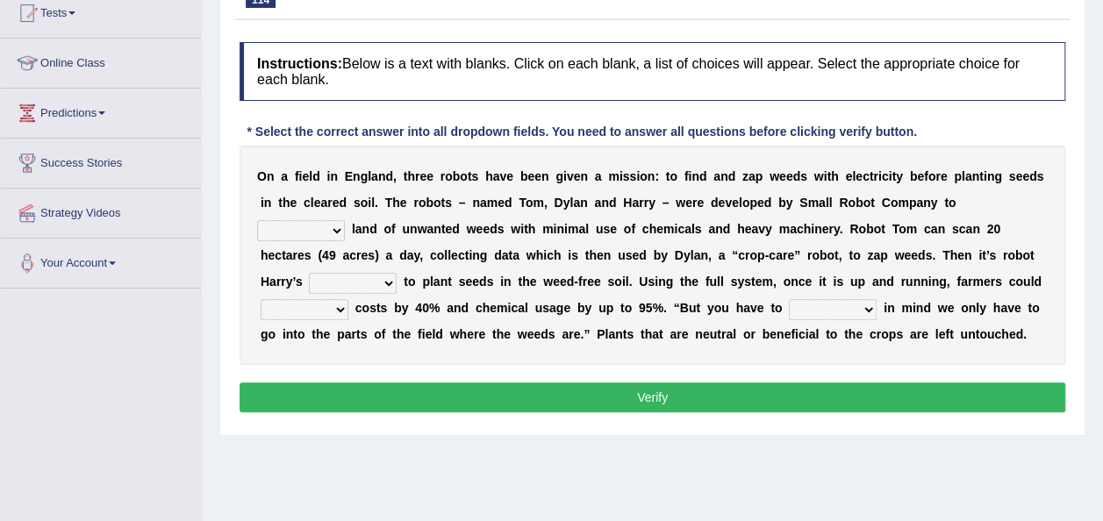
click at [334, 233] on select "rid [PERSON_NAME] cultivate" at bounding box center [301, 230] width 88 height 21
select select "cultivate"
click at [257, 220] on select "rid [PERSON_NAME] cultivate" at bounding box center [301, 230] width 88 height 21
click at [387, 282] on select "turn field luck homeland" at bounding box center [353, 283] width 88 height 21
select select "field"
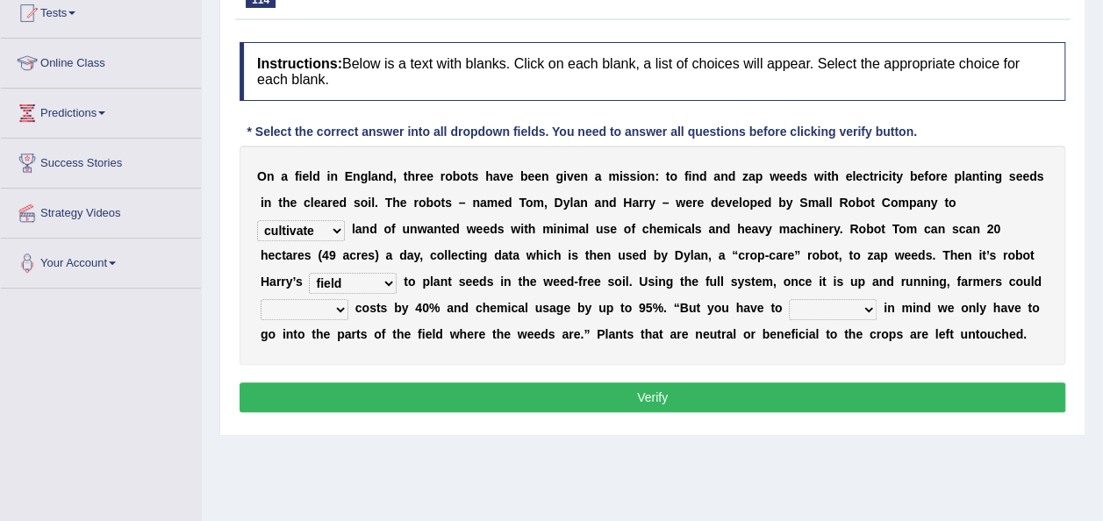
click at [309, 273] on select "turn field luck homeland" at bounding box center [353, 283] width 88 height 21
click at [326, 313] on select "reduce deduce distribute Increase" at bounding box center [305, 309] width 88 height 21
select select "reduce"
click at [261, 299] on select "reduce deduce distribute Increase" at bounding box center [305, 309] width 88 height 21
click at [866, 311] on select "bear catch flee bend" at bounding box center [833, 309] width 88 height 21
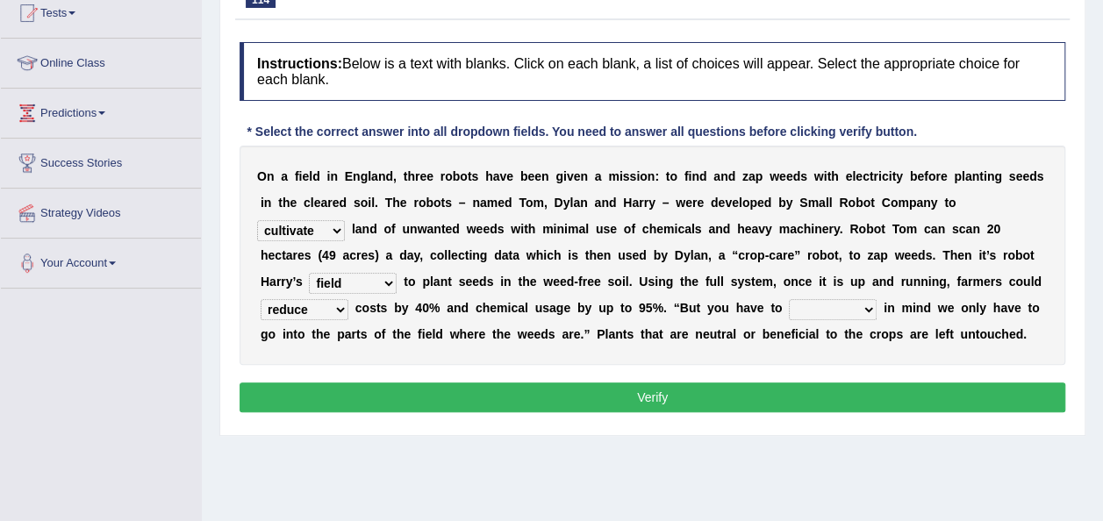
select select "bear"
click at [789, 299] on select "bear catch flee bend" at bounding box center [833, 309] width 88 height 21
click at [626, 403] on button "Verify" at bounding box center [653, 398] width 826 height 30
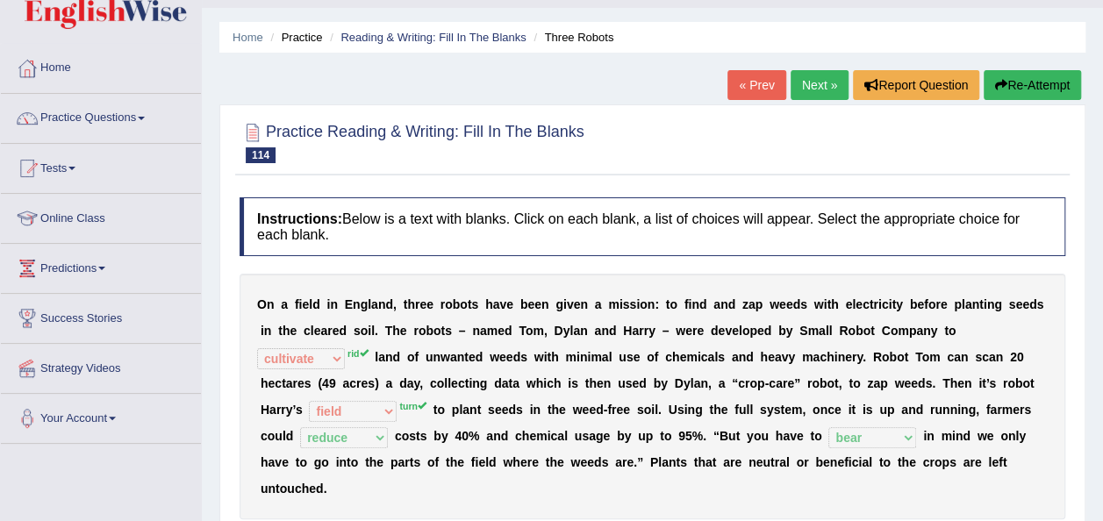
scroll to position [23, 0]
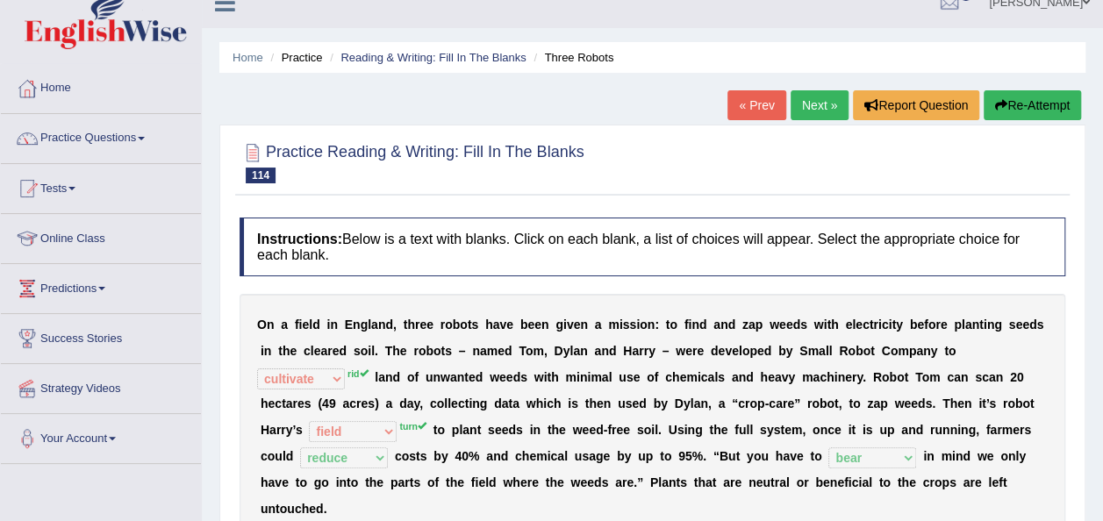
click at [824, 106] on link "Next »" at bounding box center [820, 105] width 58 height 30
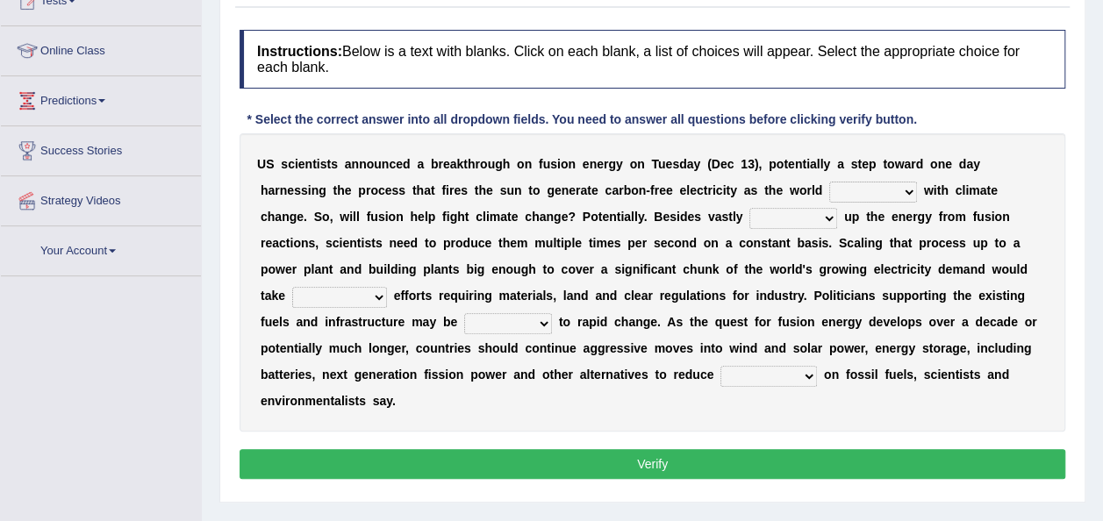
scroll to position [242, 0]
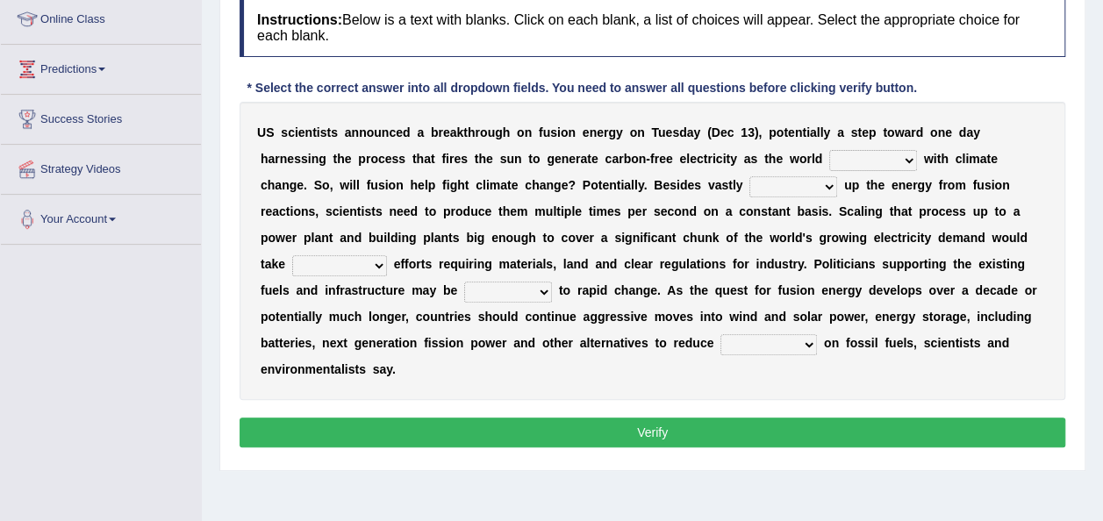
click at [907, 155] on select "disagrees struggles combines compares" at bounding box center [873, 160] width 88 height 21
select select "disagrees"
click at [829, 150] on select "disagrees struggles combines compares" at bounding box center [873, 160] width 88 height 21
click at [818, 183] on select "declining receding retaining ramping" at bounding box center [794, 186] width 88 height 21
select select "retaining"
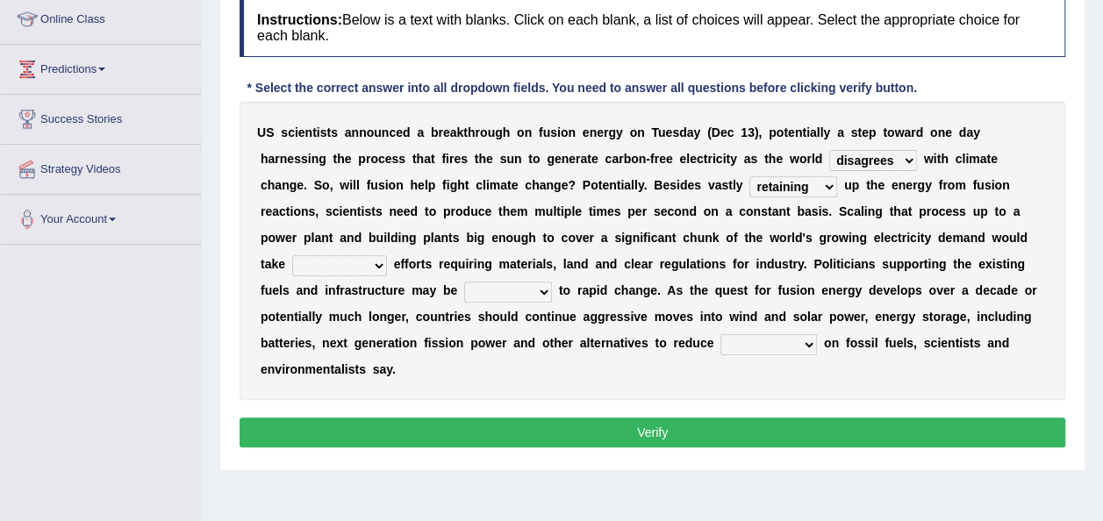
click at [750, 176] on select "declining receding retaining ramping" at bounding box center [794, 186] width 88 height 21
click at [377, 268] on select "mental limited futile momentous" at bounding box center [339, 265] width 95 height 21
select select "momentous"
click at [292, 255] on select "mental limited futile momentous" at bounding box center [339, 265] width 95 height 21
click at [377, 262] on select "mental limited futile momentous" at bounding box center [339, 265] width 95 height 21
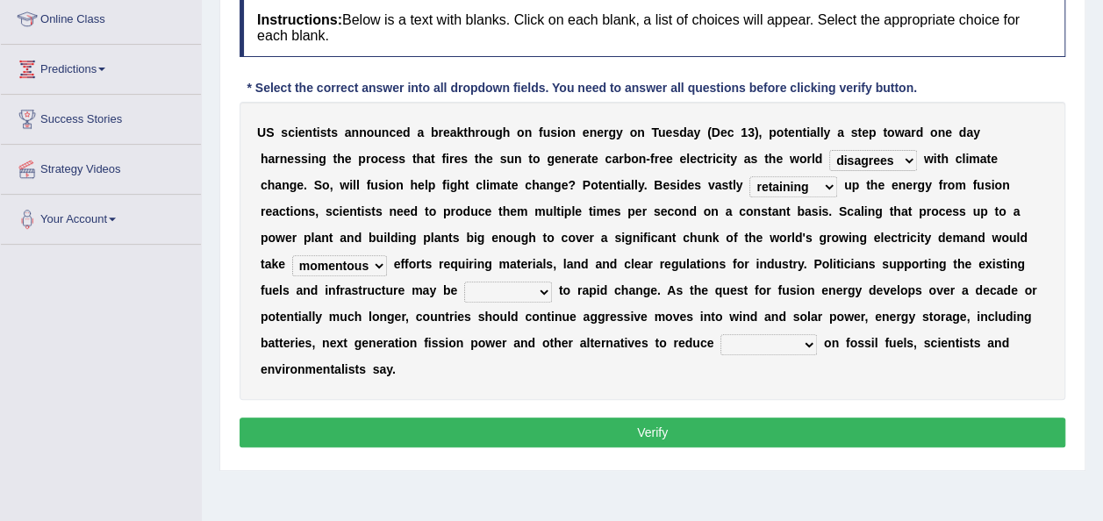
click at [466, 365] on div "U S s c i e n t i s t s a n n o u n c e d a b r e a k t h r o u g h o n f u s i…" at bounding box center [653, 251] width 826 height 298
click at [539, 297] on select "rebellious resistant hospitable receptive" at bounding box center [508, 292] width 88 height 21
select select "rebellious"
click at [464, 282] on select "rebellious resistant hospitable receptive" at bounding box center [508, 292] width 88 height 21
click at [804, 340] on select "comments research influence dependence" at bounding box center [769, 344] width 97 height 21
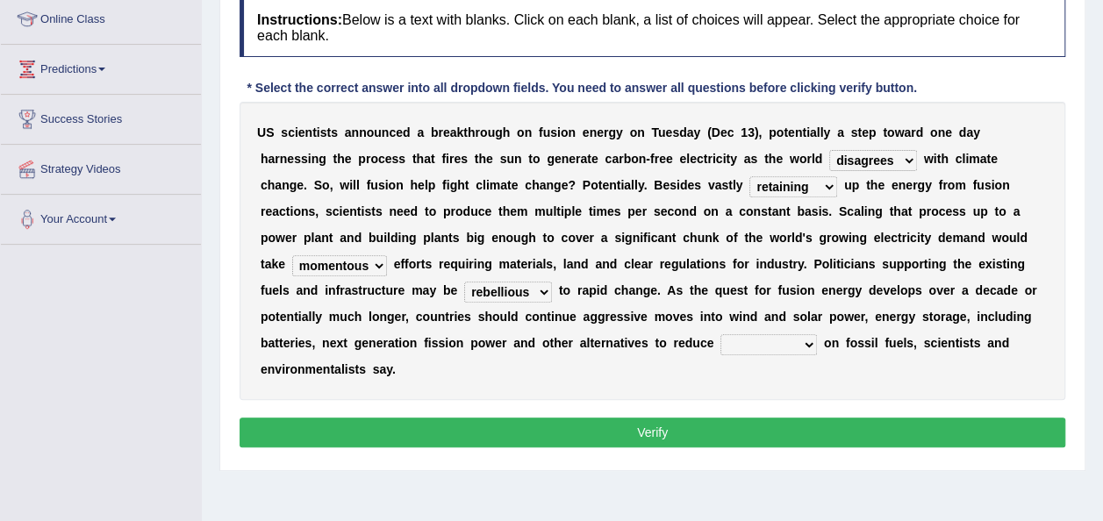
select select "research"
click at [721, 334] on select "comments research influence dependence" at bounding box center [769, 344] width 97 height 21
click at [681, 418] on button "Verify" at bounding box center [653, 433] width 826 height 30
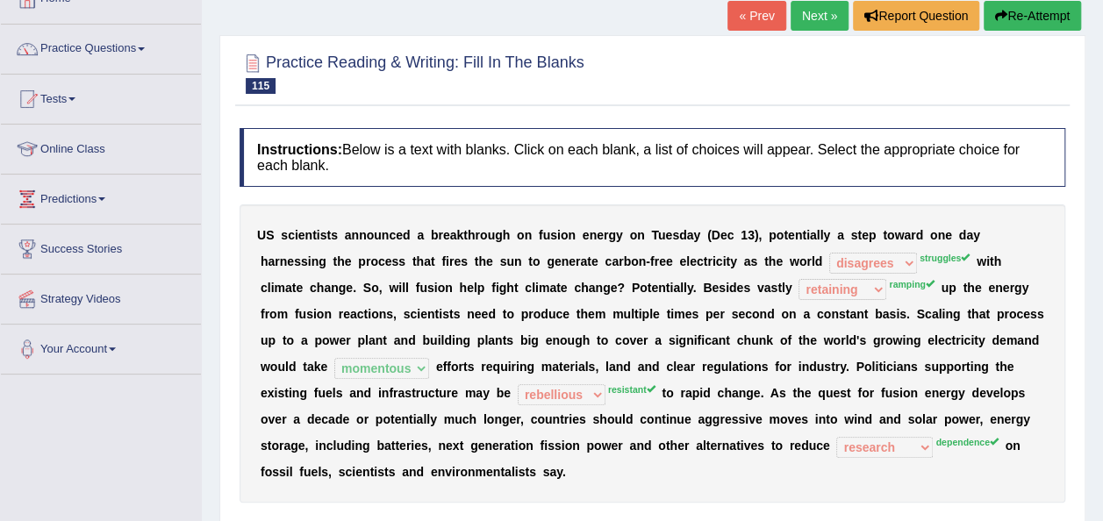
scroll to position [67, 0]
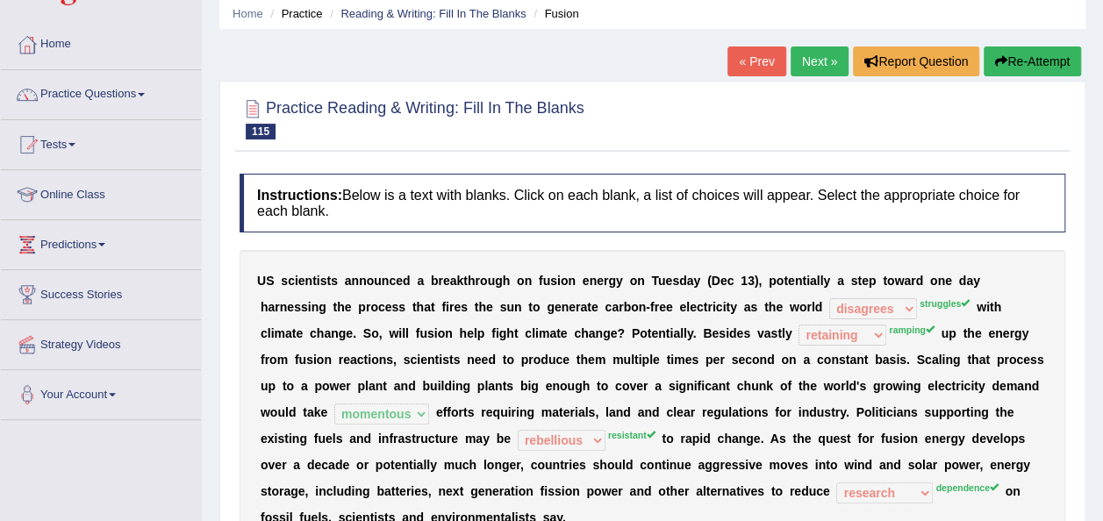
click at [806, 62] on link "Next »" at bounding box center [820, 62] width 58 height 30
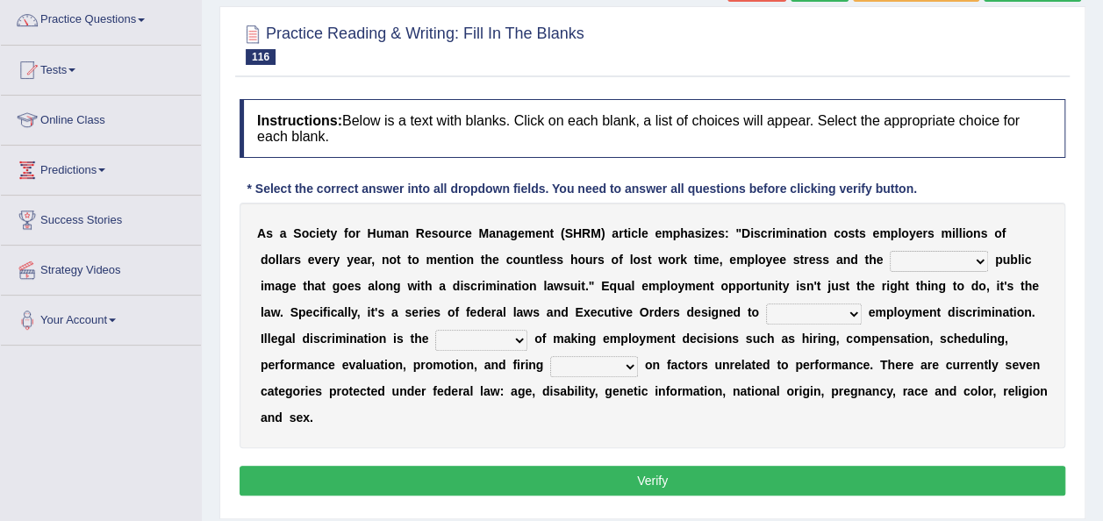
scroll to position [161, 0]
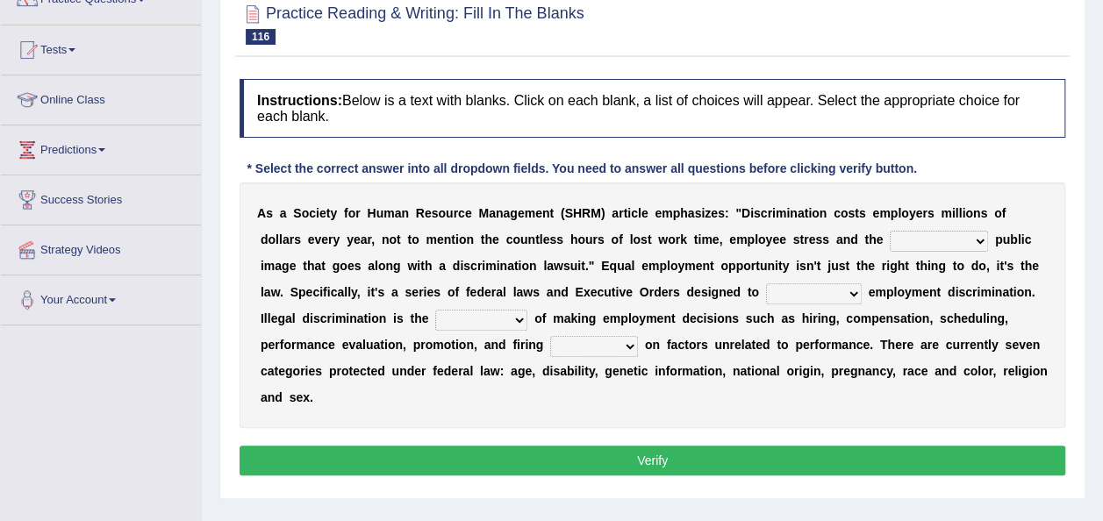
click at [995, 233] on b "p" at bounding box center [999, 240] width 8 height 14
click at [972, 240] on select "constructive negative responsive imaginative" at bounding box center [939, 241] width 98 height 21
select select "constructive"
click at [890, 231] on select "constructive negative responsive imaginative" at bounding box center [939, 241] width 98 height 21
click at [839, 289] on select "eliminate subordinate alternate illuminate" at bounding box center [814, 293] width 96 height 21
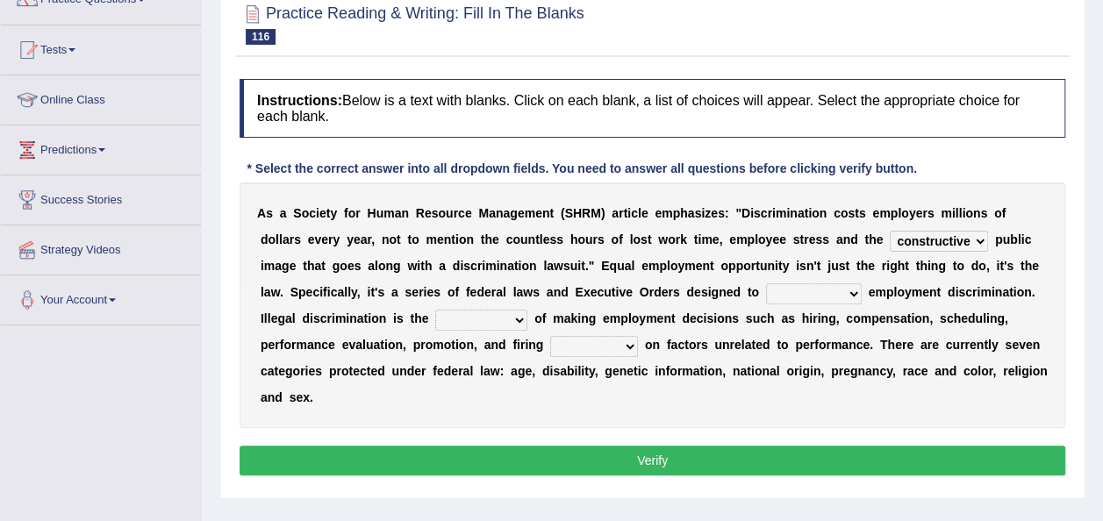
select select "subordinate"
click at [766, 283] on select "eliminate subordinate alternate illuminate" at bounding box center [814, 293] width 96 height 21
click at [514, 326] on select "practice partition trajectory accomplice" at bounding box center [481, 320] width 92 height 21
select select "accomplice"
click at [435, 310] on select "practice partition trajectory accomplice" at bounding box center [481, 320] width 92 height 21
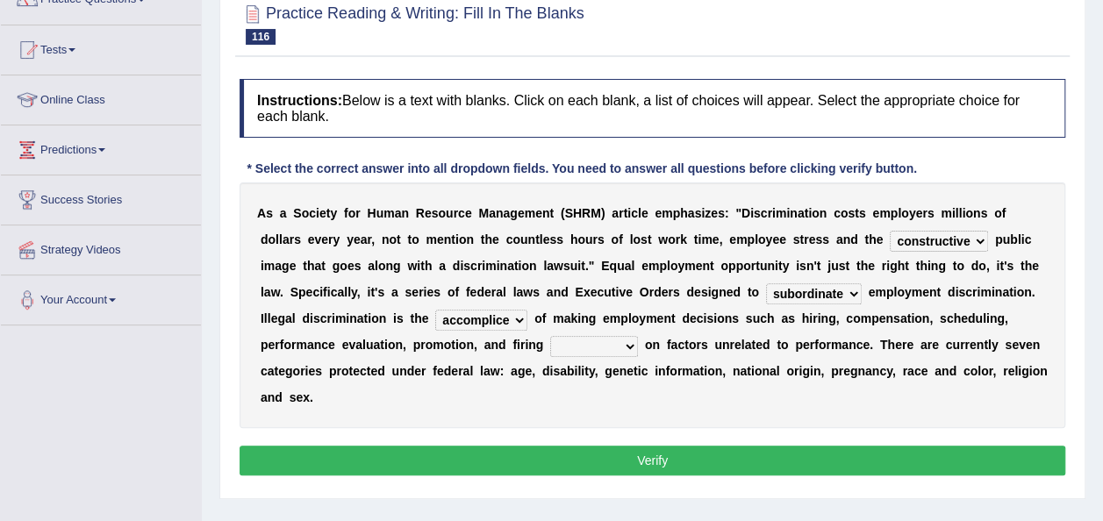
click at [628, 340] on select "based basis base basing" at bounding box center [594, 346] width 88 height 21
select select "basis"
click at [550, 336] on select "based basis base basing" at bounding box center [594, 346] width 88 height 21
click at [592, 461] on button "Verify" at bounding box center [653, 461] width 826 height 30
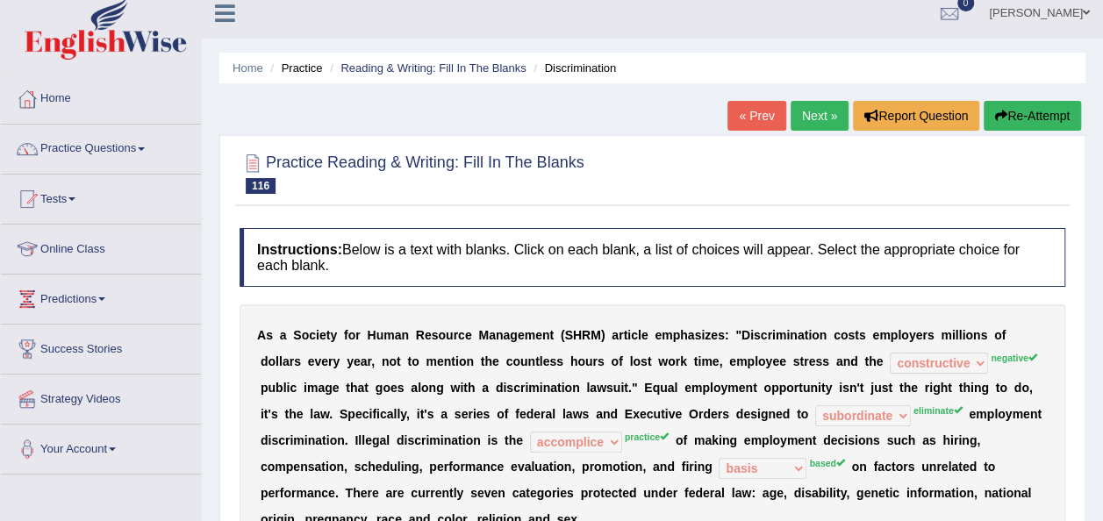
scroll to position [0, 0]
